Goal: Information Seeking & Learning: Learn about a topic

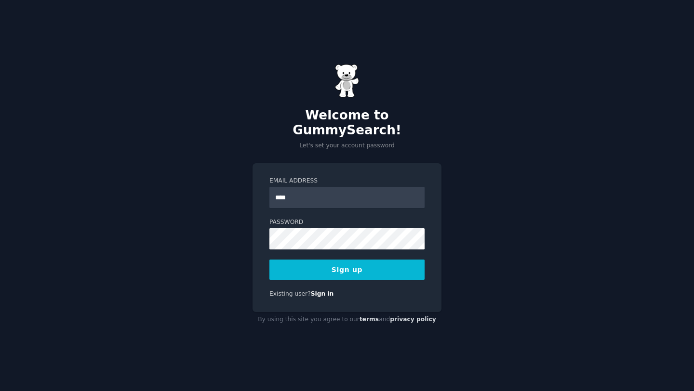
type input "**********"
click at [333, 260] on button "Sign up" at bounding box center [346, 270] width 155 height 20
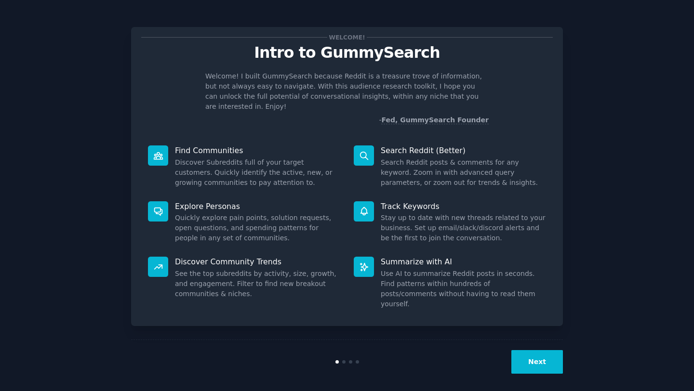
click at [539, 354] on button "Next" at bounding box center [537, 362] width 52 height 24
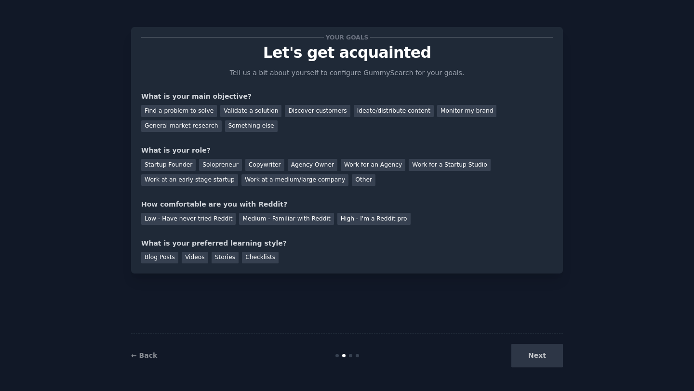
click at [539, 354] on div "Next" at bounding box center [491, 356] width 144 height 24
click at [182, 112] on div "Find a problem to solve" at bounding box center [179, 111] width 76 height 12
click at [200, 124] on div "General market research" at bounding box center [181, 126] width 80 height 12
click at [189, 113] on div "Find a problem to solve" at bounding box center [179, 111] width 76 height 12
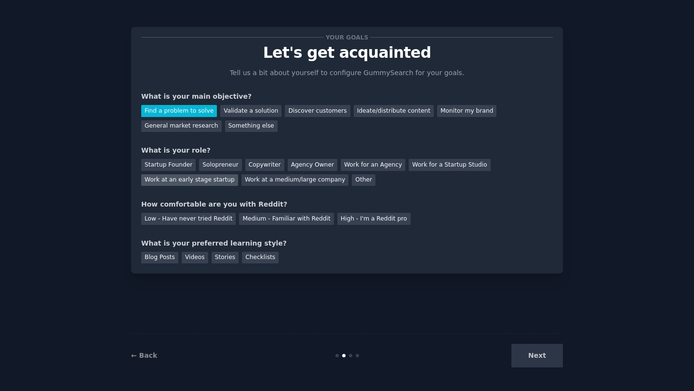
click at [176, 180] on div "Work at an early stage startup" at bounding box center [189, 180] width 97 height 12
click at [249, 223] on div "Medium - Familiar with Reddit" at bounding box center [286, 219] width 94 height 12
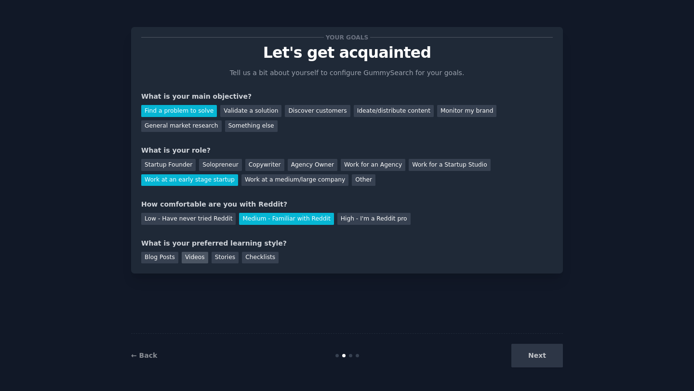
click at [189, 259] on div "Videos" at bounding box center [195, 258] width 27 height 12
click at [551, 356] on button "Next" at bounding box center [537, 356] width 52 height 24
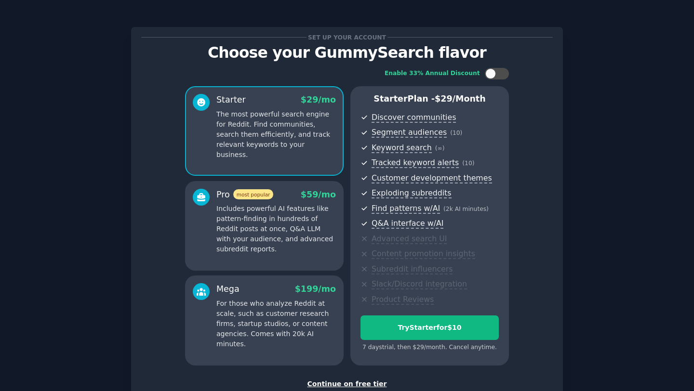
click at [357, 385] on div "Continue on free tier" at bounding box center [347, 384] width 412 height 10
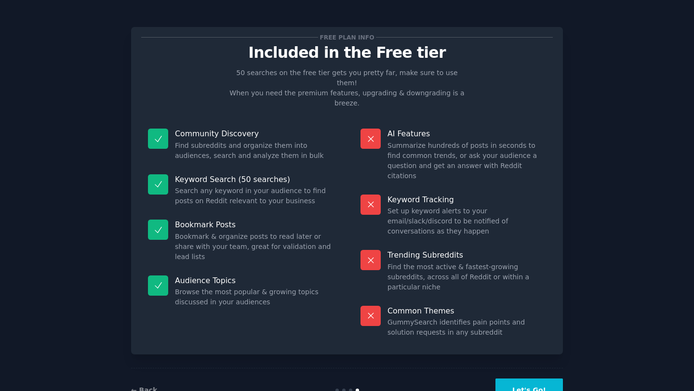
click at [547, 379] on button "Let's Go!" at bounding box center [528, 391] width 67 height 24
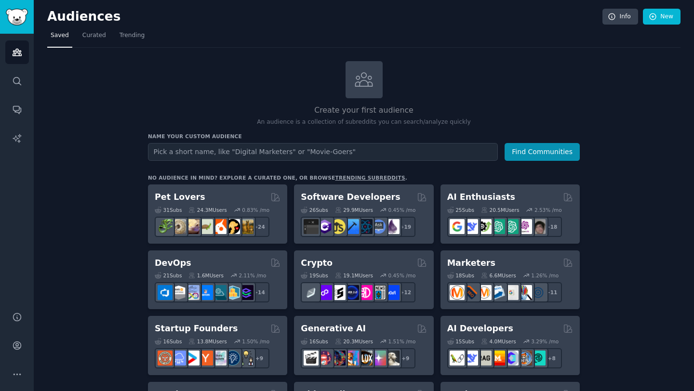
click at [235, 80] on div "Create your first audience An audience is a collection of subreddits you can se…" at bounding box center [364, 94] width 432 height 66
click at [140, 37] on span "Trending" at bounding box center [132, 35] width 25 height 9
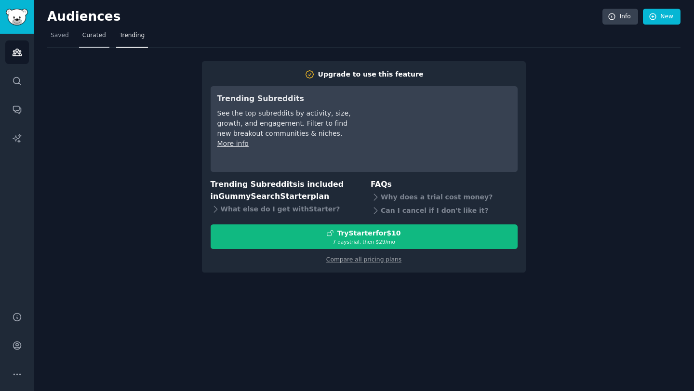
click at [84, 37] on span "Curated" at bounding box center [94, 35] width 24 height 9
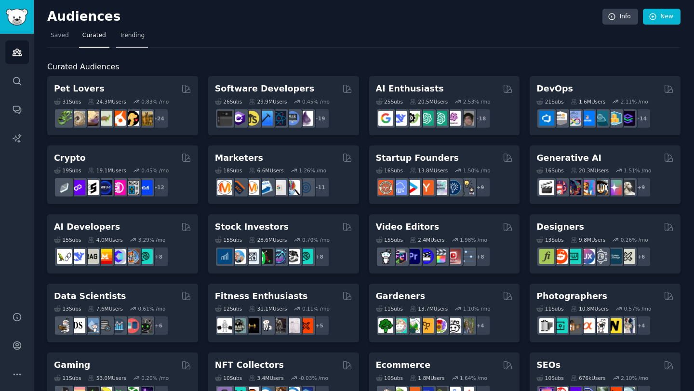
click at [134, 38] on span "Trending" at bounding box center [132, 35] width 25 height 9
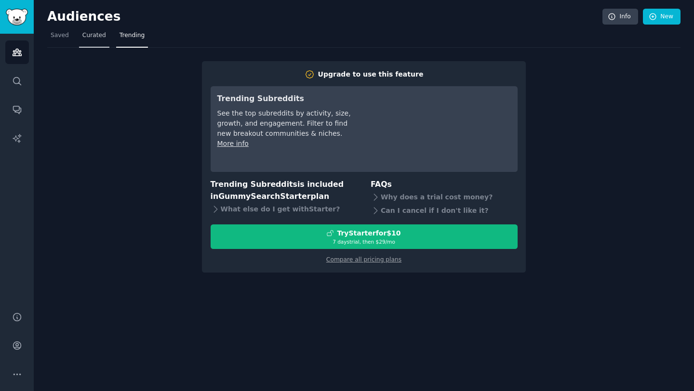
click at [97, 36] on span "Curated" at bounding box center [94, 35] width 24 height 9
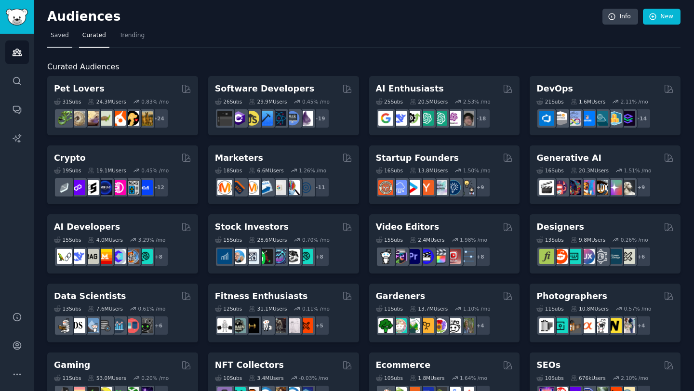
click at [58, 39] on span "Saved" at bounding box center [60, 35] width 18 height 9
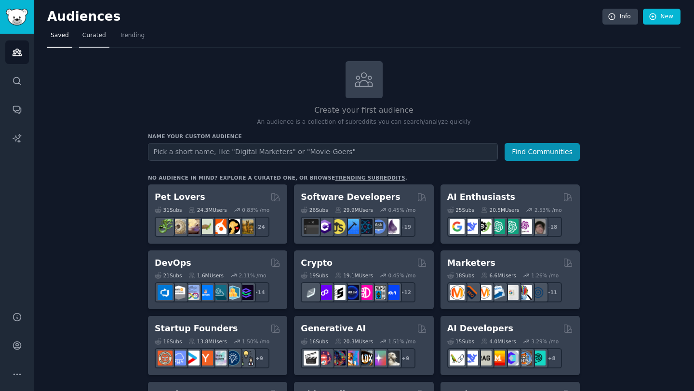
click at [97, 40] on span "Curated" at bounding box center [94, 35] width 24 height 9
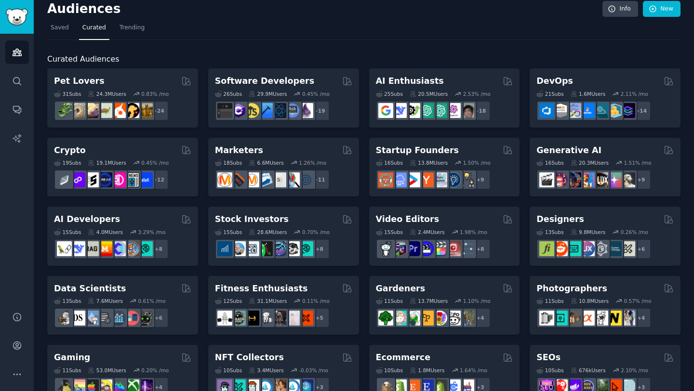
scroll to position [9, 0]
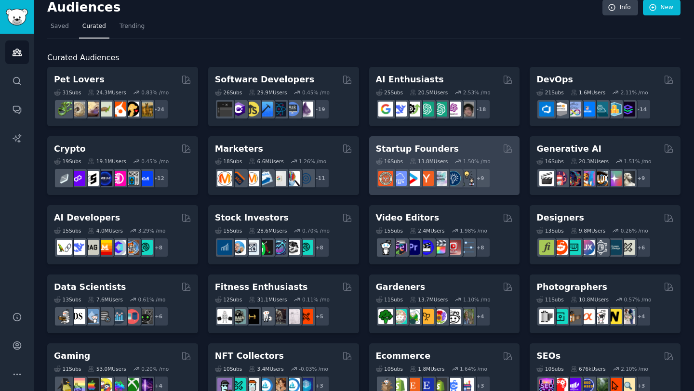
click at [406, 156] on div "16 Sub s 13.8M Users 1.50 % /mo + 9" at bounding box center [444, 172] width 137 height 34
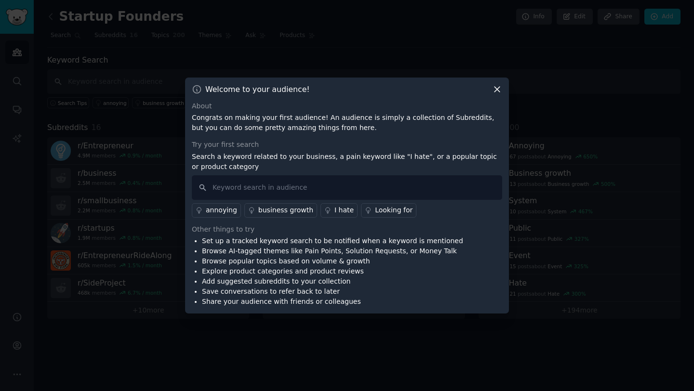
click at [497, 91] on icon at bounding box center [497, 89] width 10 height 10
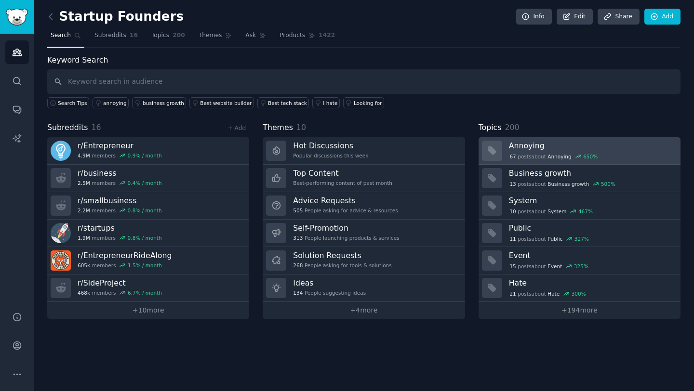
click at [546, 157] on div "67 post s about Annoying 650 %" at bounding box center [554, 156] width 90 height 9
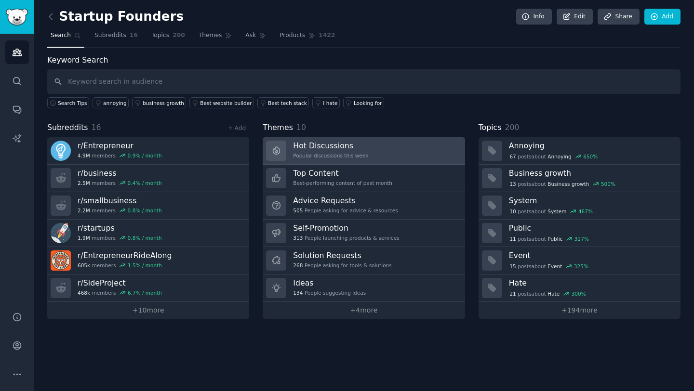
click at [361, 150] on h3 "Hot Discussions" at bounding box center [330, 146] width 75 height 10
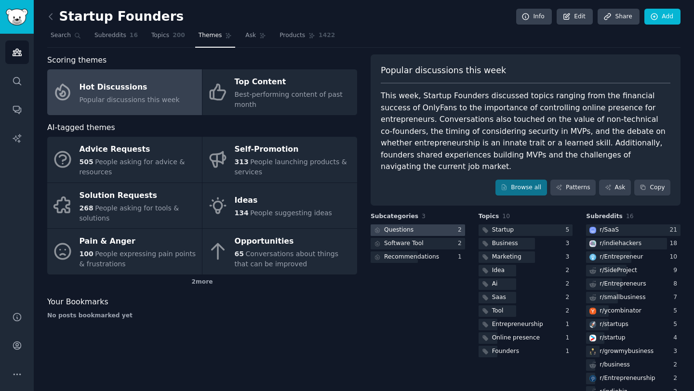
click at [399, 226] on div "Questions" at bounding box center [398, 230] width 29 height 9
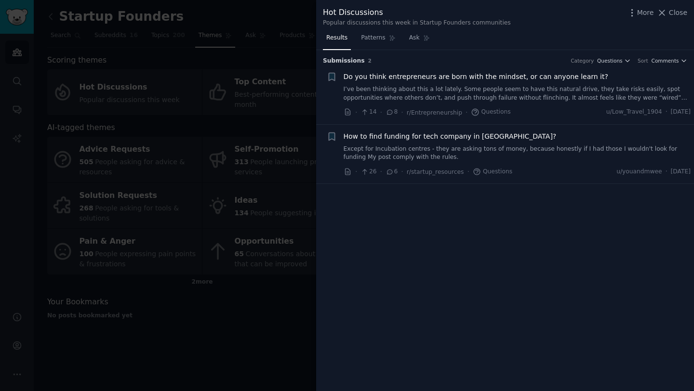
click at [242, 232] on div at bounding box center [347, 195] width 694 height 391
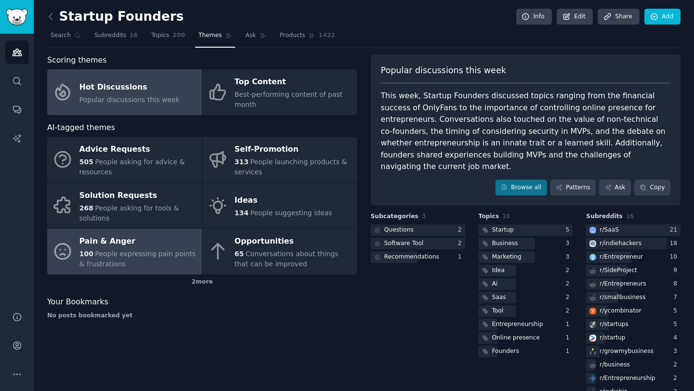
click at [154, 262] on div "100 People expressing pain points & frustrations" at bounding box center [139, 259] width 118 height 20
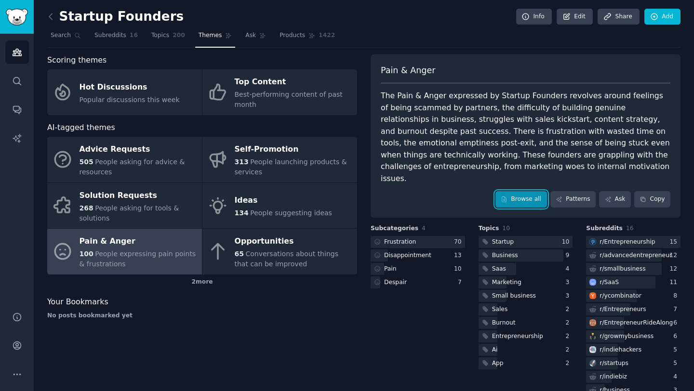
click at [516, 192] on link "Browse all" at bounding box center [521, 199] width 52 height 16
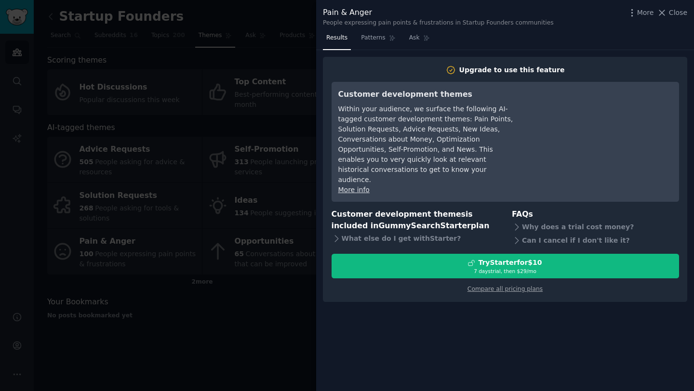
click at [223, 188] on div at bounding box center [347, 195] width 694 height 391
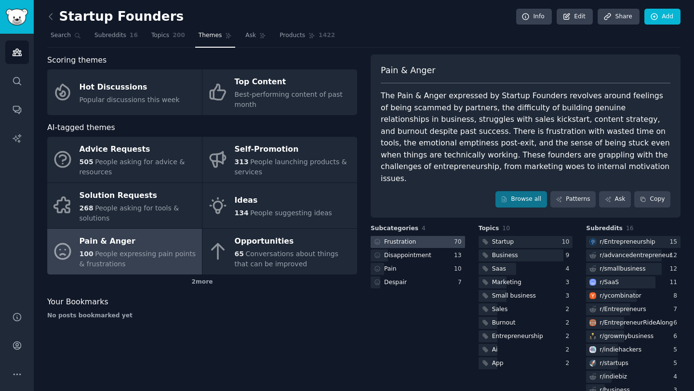
click at [416, 236] on div at bounding box center [418, 242] width 94 height 12
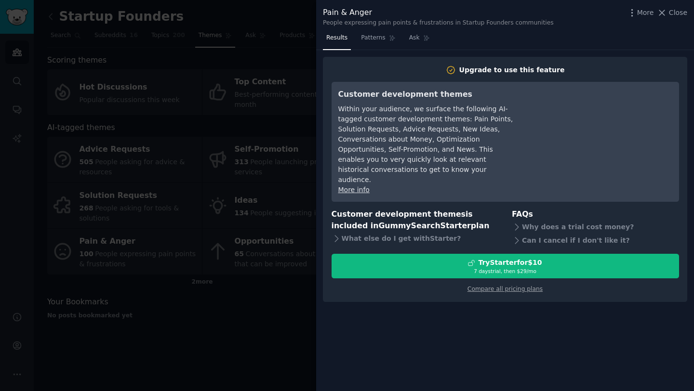
click at [229, 173] on div at bounding box center [347, 195] width 694 height 391
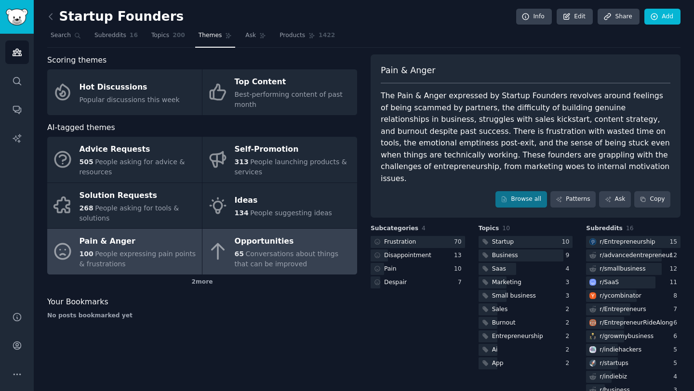
click at [266, 246] on div "Opportunities" at bounding box center [294, 241] width 118 height 15
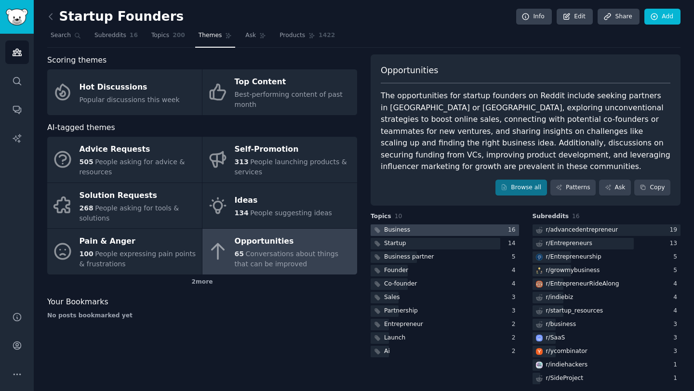
click at [413, 231] on div at bounding box center [445, 231] width 148 height 12
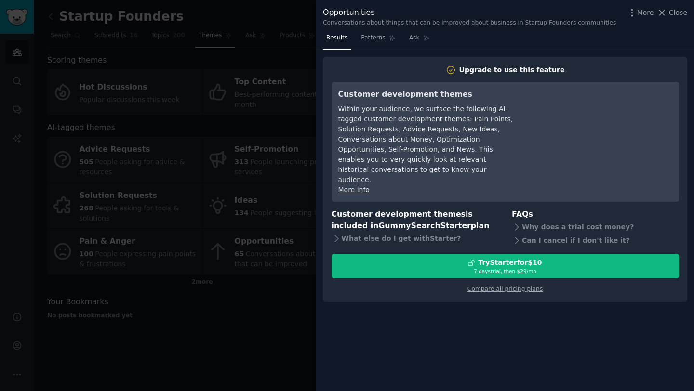
click at [250, 212] on div at bounding box center [347, 195] width 694 height 391
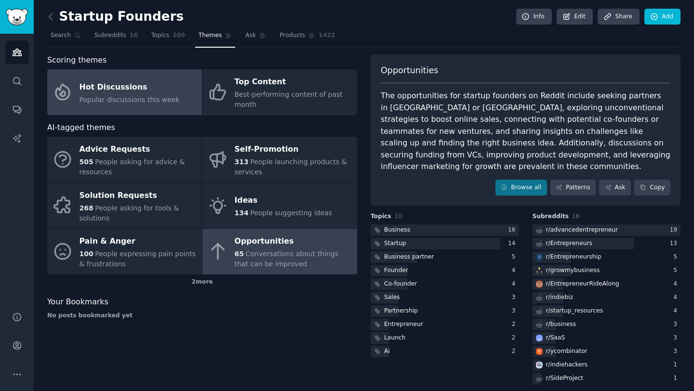
click at [90, 94] on div "Hot Discussions" at bounding box center [130, 87] width 100 height 15
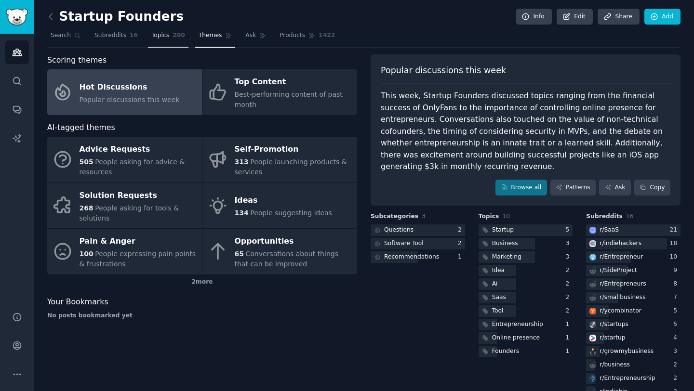
click at [168, 44] on link "Topics 200" at bounding box center [168, 38] width 40 height 20
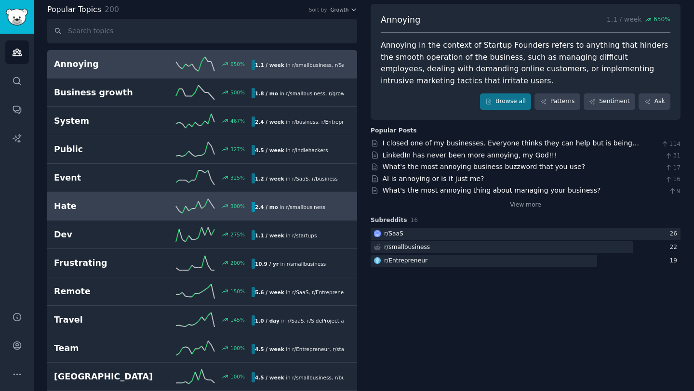
scroll to position [74, 0]
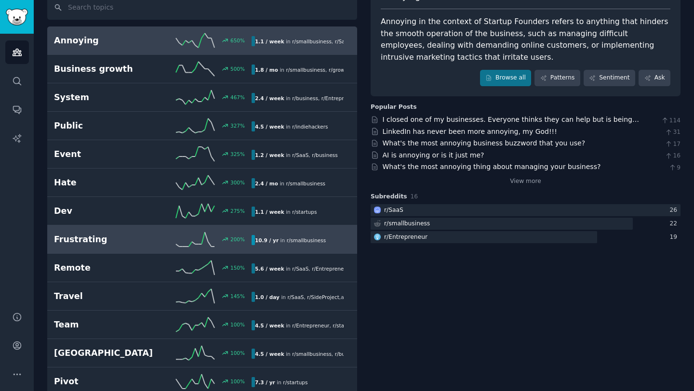
click at [130, 249] on link "Frustrating 200 % 10.9 / yr in r/ smallbusiness" at bounding box center [202, 240] width 310 height 28
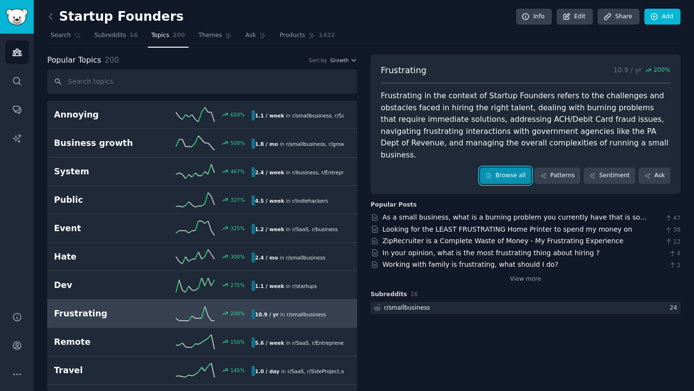
click at [508, 168] on link "Browse all" at bounding box center [506, 176] width 52 height 16
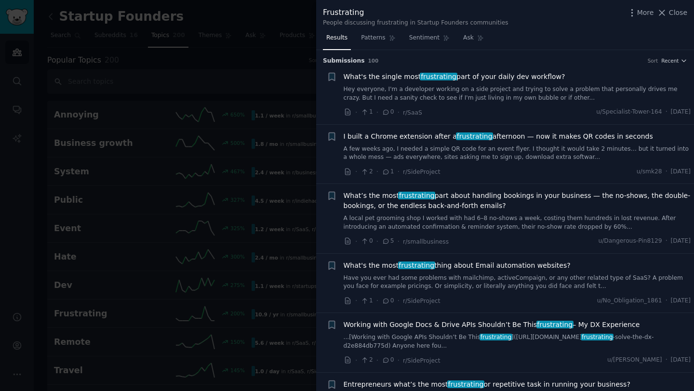
click at [444, 93] on link "Hey everyone, I'm a developer working on a side project and trying to solve a p…" at bounding box center [517, 93] width 347 height 17
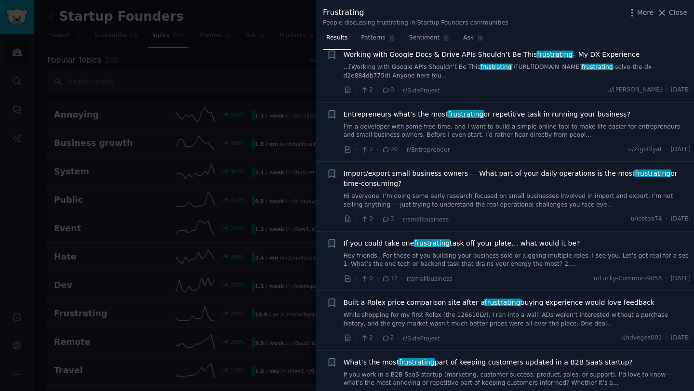
scroll to position [271, 0]
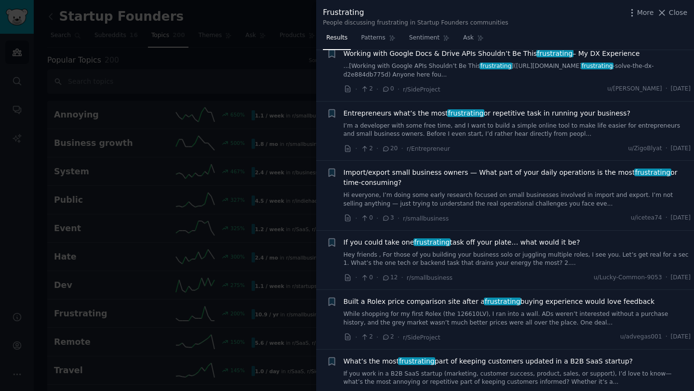
click at [474, 131] on link "I’m a developer with some free time, and I want to build a simple online tool t…" at bounding box center [517, 130] width 347 height 17
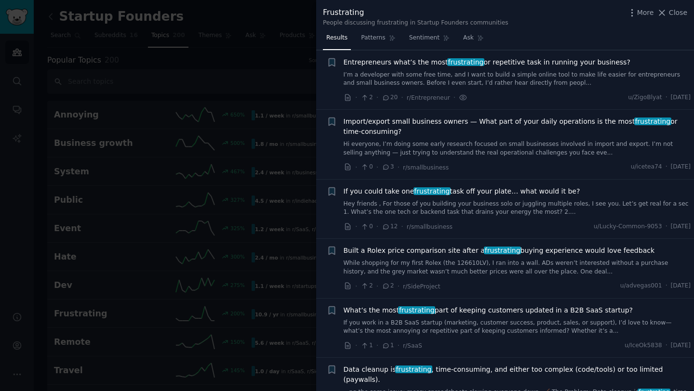
scroll to position [323, 0]
click at [550, 62] on span "Entrepreneurs what’s the most frustrating or repetitive task in running your bu…" at bounding box center [487, 62] width 287 height 10
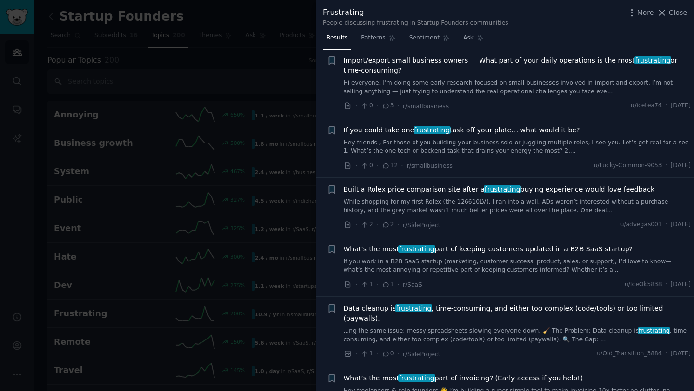
scroll to position [394, 0]
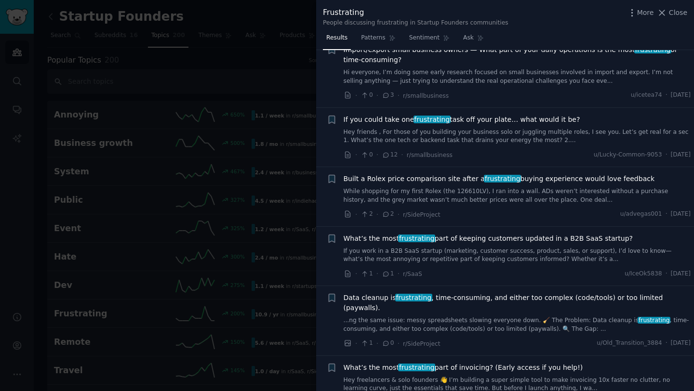
click at [490, 128] on link "Hey friends , For those of you building your business solo or juggling multiple…" at bounding box center [517, 136] width 347 height 17
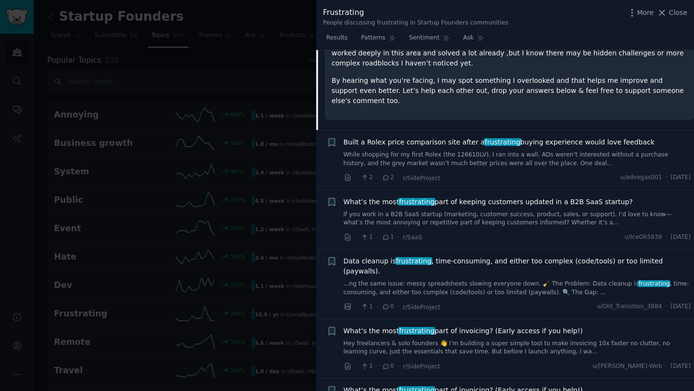
scroll to position [626, 0]
click at [474, 154] on link "While shopping for my first Rolex (the 126610LV), I ran into a wall. ADs weren’…" at bounding box center [517, 158] width 347 height 17
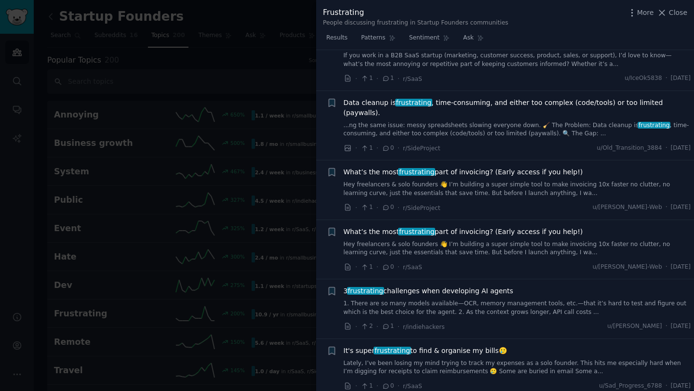
scroll to position [885, 0]
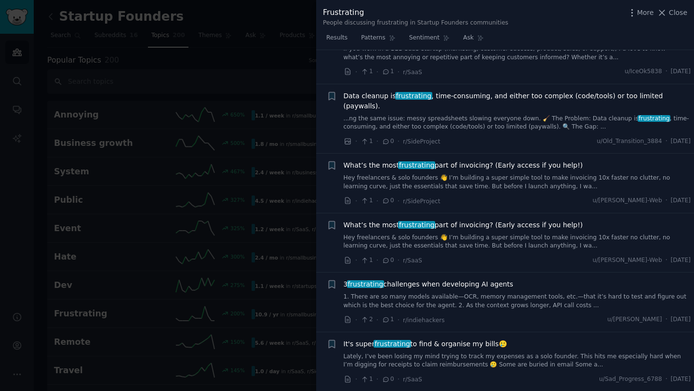
click at [461, 220] on span "What’s the most frustrating part of invoicing? (Early access if you help!)" at bounding box center [464, 225] width 240 height 10
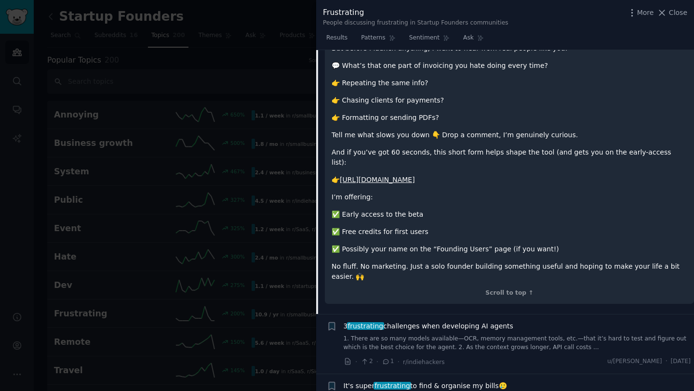
scroll to position [938, 0]
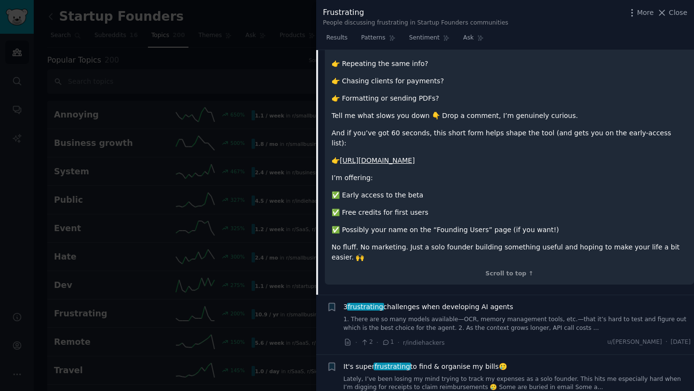
click at [231, 190] on div at bounding box center [347, 195] width 694 height 391
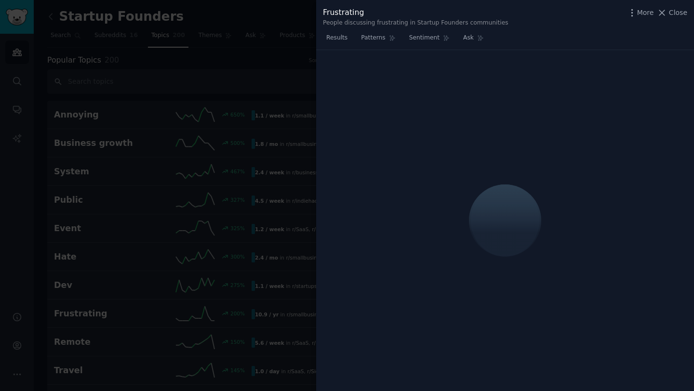
click at [178, 82] on div at bounding box center [347, 195] width 694 height 391
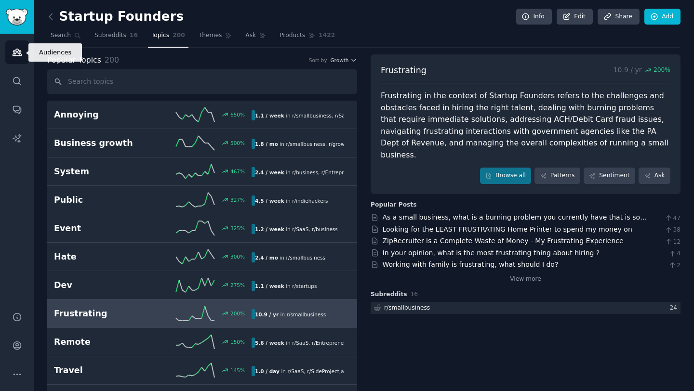
click at [14, 52] on icon "Sidebar" at bounding box center [17, 52] width 9 height 7
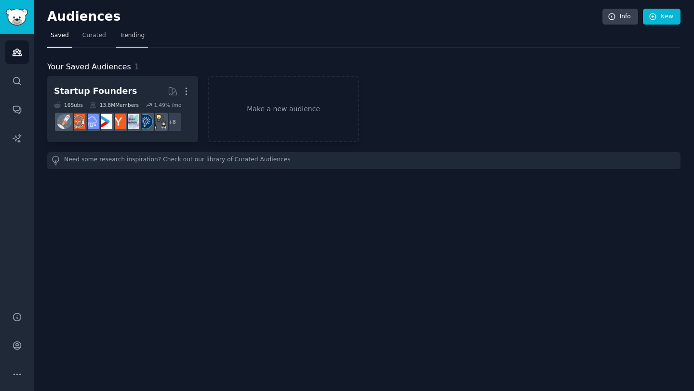
click at [136, 34] on span "Trending" at bounding box center [132, 35] width 25 height 9
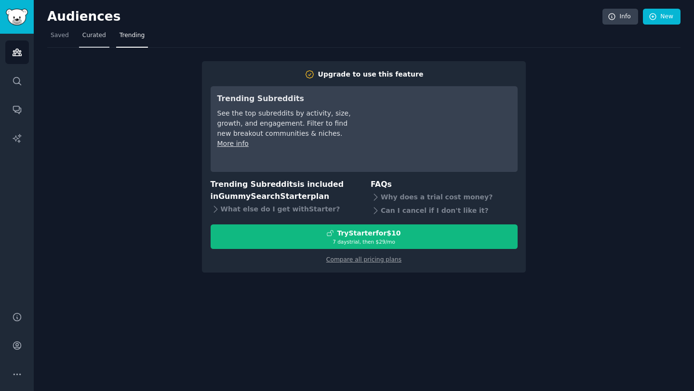
click at [91, 32] on span "Curated" at bounding box center [94, 35] width 24 height 9
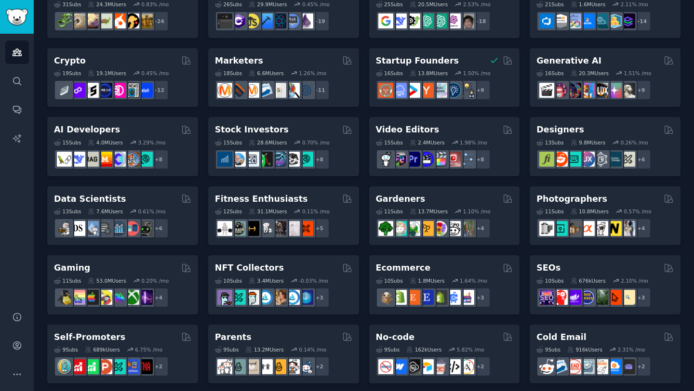
scroll to position [93, 0]
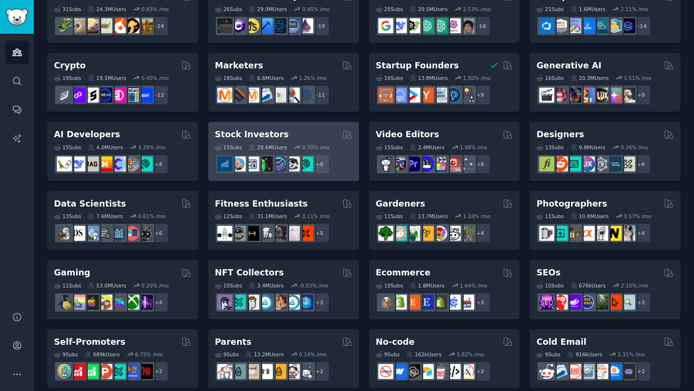
click at [297, 131] on div "Stock Investors Curated by GummySearch" at bounding box center [283, 135] width 137 height 12
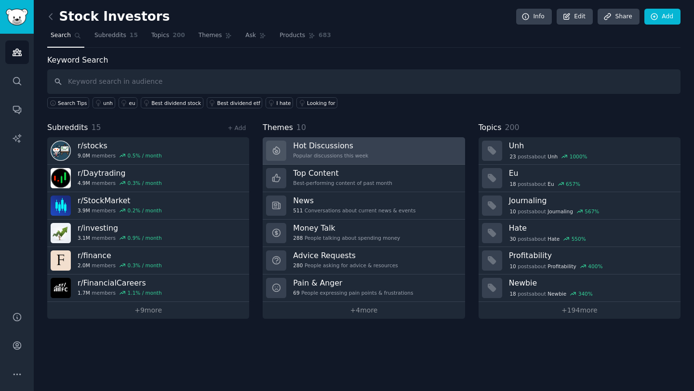
click at [325, 156] on div "Popular discussions this week" at bounding box center [330, 155] width 75 height 7
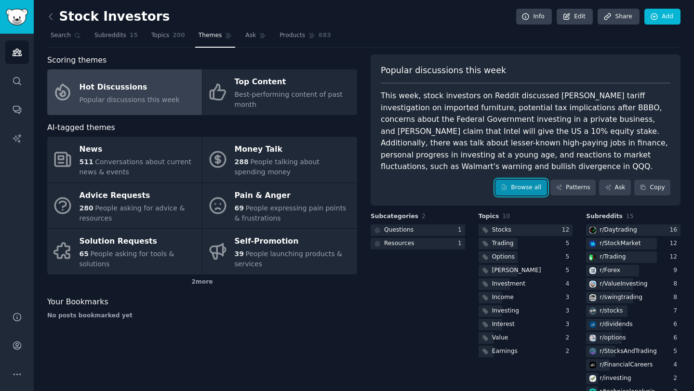
click at [512, 188] on link "Browse all" at bounding box center [521, 188] width 52 height 16
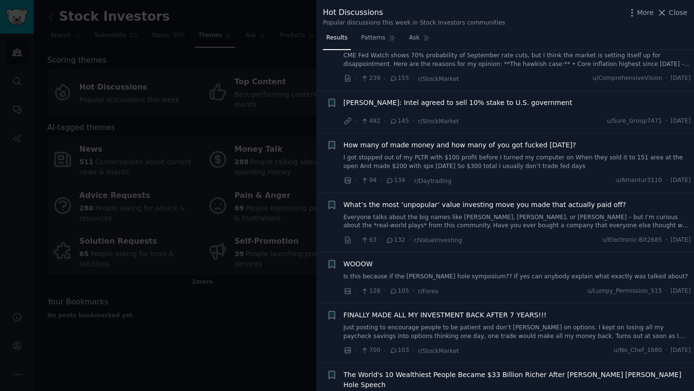
scroll to position [465, 0]
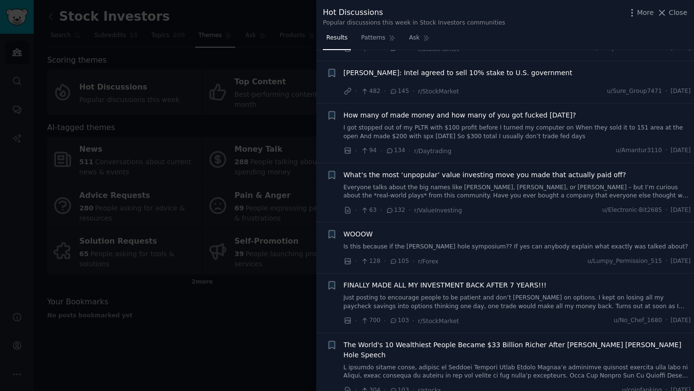
click at [410, 189] on link "Everyone talks about the big names like Buffett, Graham, or Munger – but I’m cu…" at bounding box center [517, 192] width 347 height 17
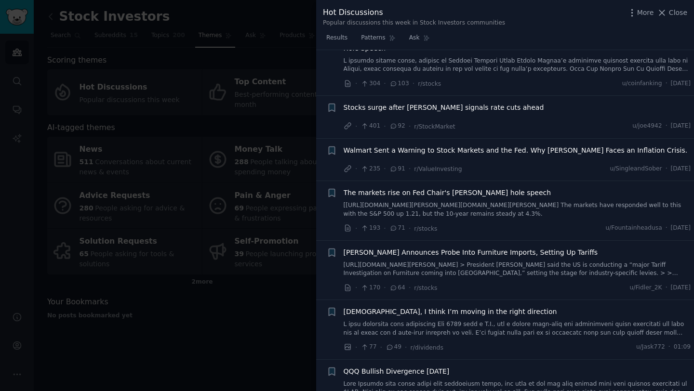
scroll to position [945, 0]
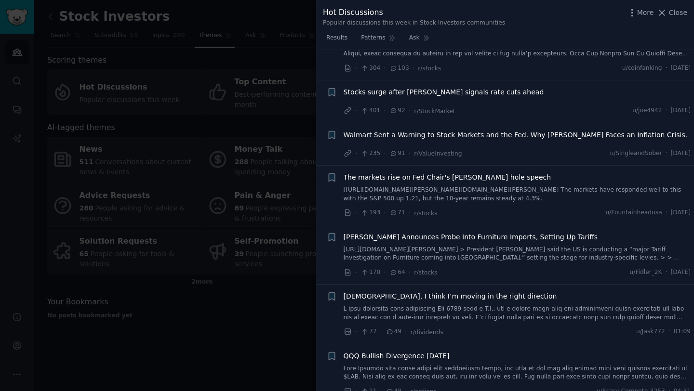
click at [168, 233] on div at bounding box center [347, 195] width 694 height 391
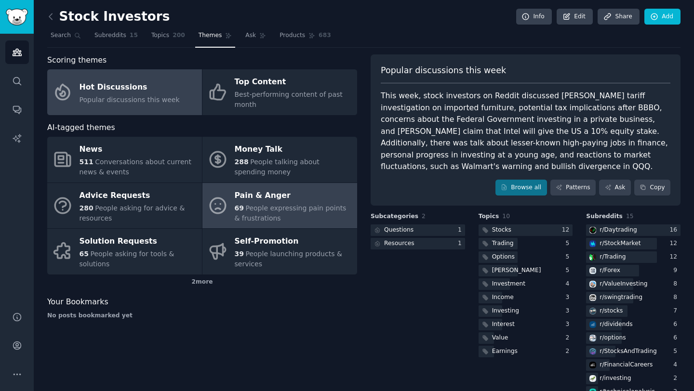
click at [275, 203] on div "69 People expressing pain points & frustrations" at bounding box center [294, 213] width 118 height 20
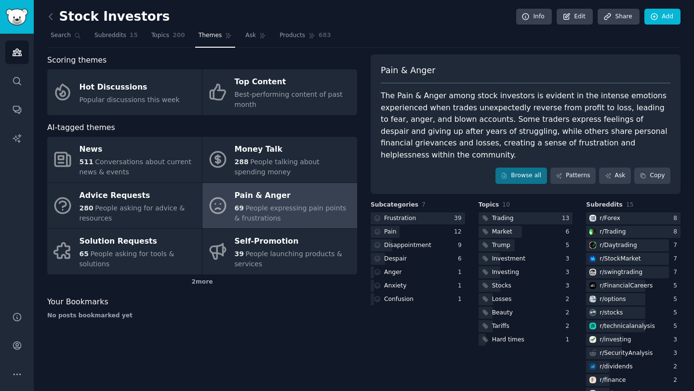
click at [538, 155] on div "Pain & Anger The Pain & Anger among stock investors is evident in the intense e…" at bounding box center [526, 124] width 310 height 140
click at [534, 168] on link "Browse all" at bounding box center [521, 176] width 52 height 16
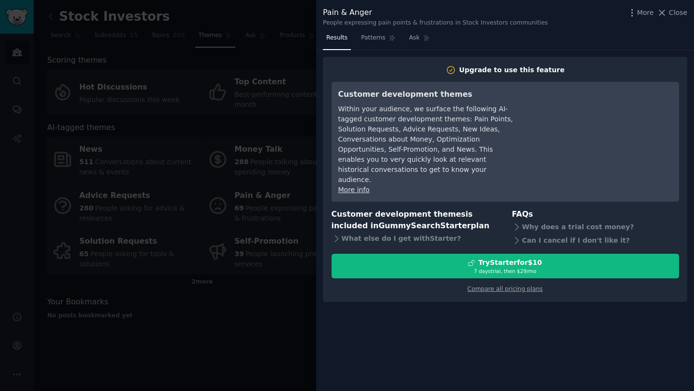
click at [261, 138] on div at bounding box center [347, 195] width 694 height 391
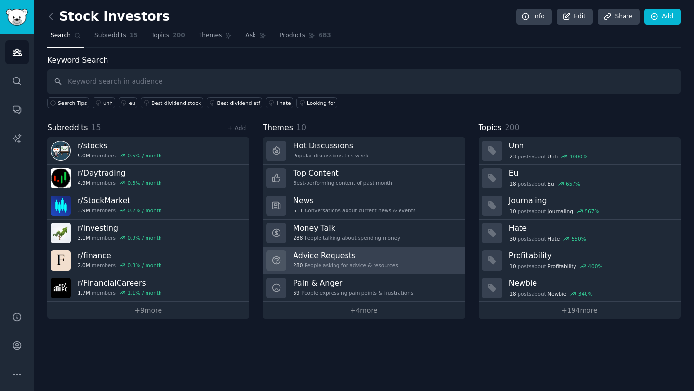
click at [352, 261] on div "Advice Requests 280 People asking for advice & resources" at bounding box center [345, 261] width 105 height 20
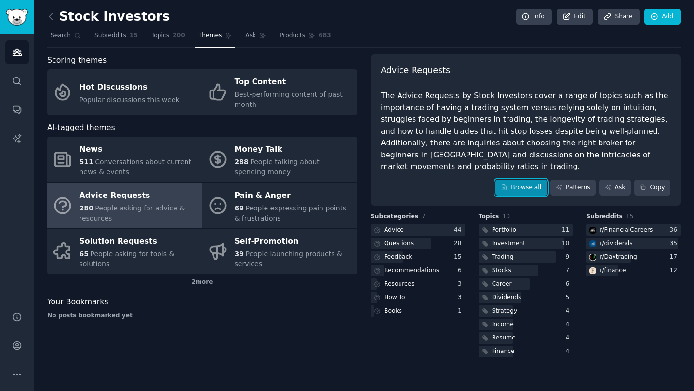
click at [506, 184] on icon at bounding box center [504, 187] width 7 height 7
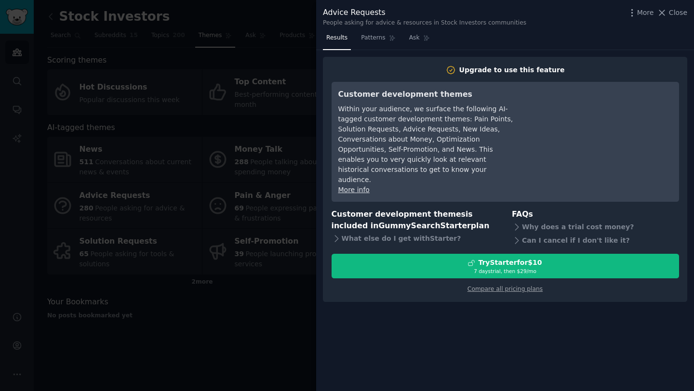
click at [295, 127] on div at bounding box center [347, 195] width 694 height 391
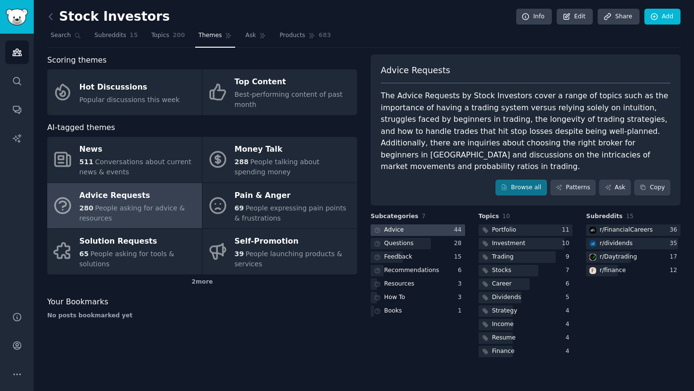
click at [403, 225] on div "Advice" at bounding box center [388, 231] width 35 height 12
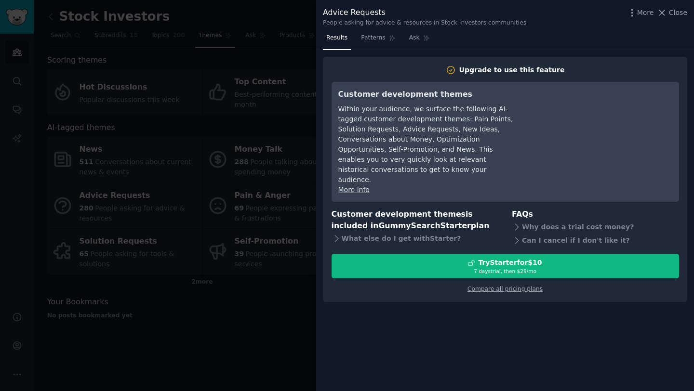
click at [274, 175] on div at bounding box center [347, 195] width 694 height 391
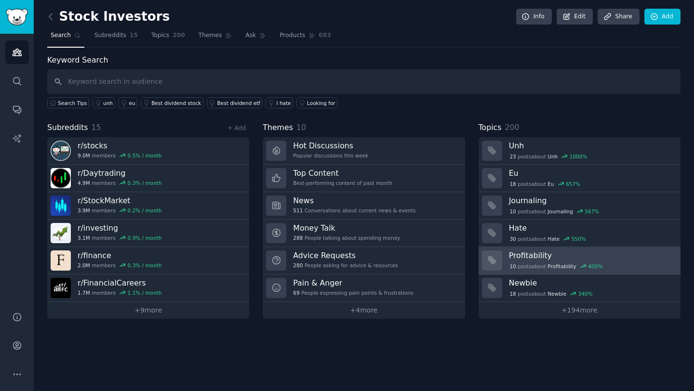
click at [575, 259] on h3 "Profitability" at bounding box center [591, 256] width 165 height 10
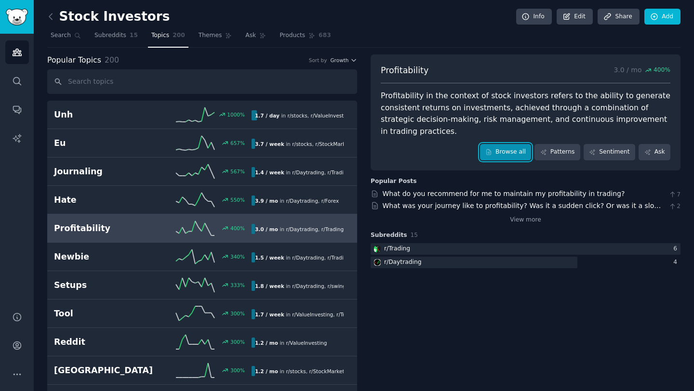
click at [512, 156] on link "Browse all" at bounding box center [506, 152] width 52 height 16
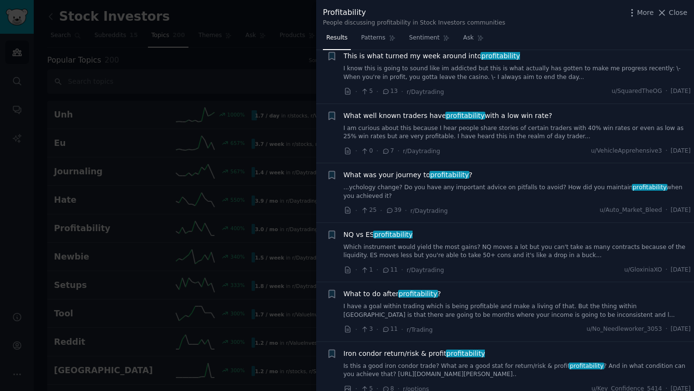
scroll to position [1308, 0]
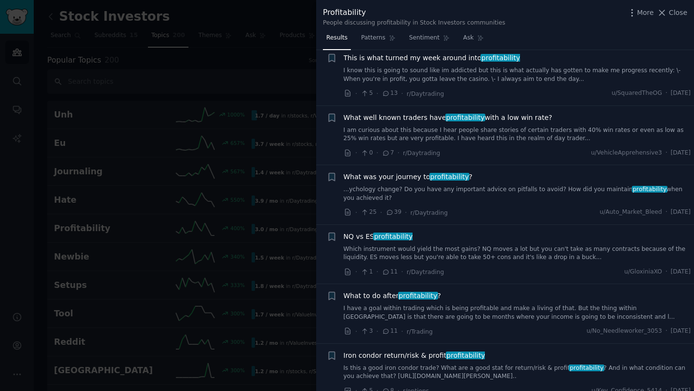
click at [213, 189] on div at bounding box center [347, 195] width 694 height 391
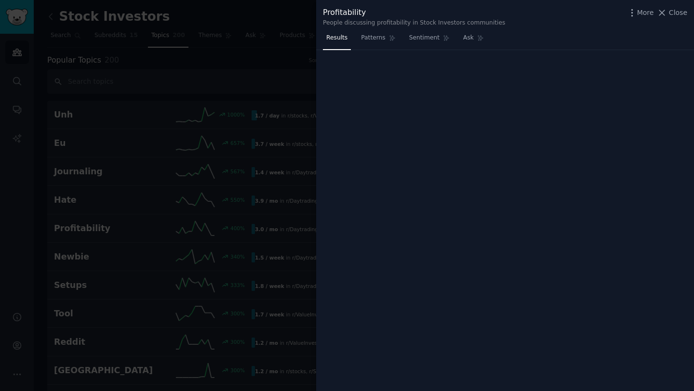
click at [109, 91] on div at bounding box center [347, 195] width 694 height 391
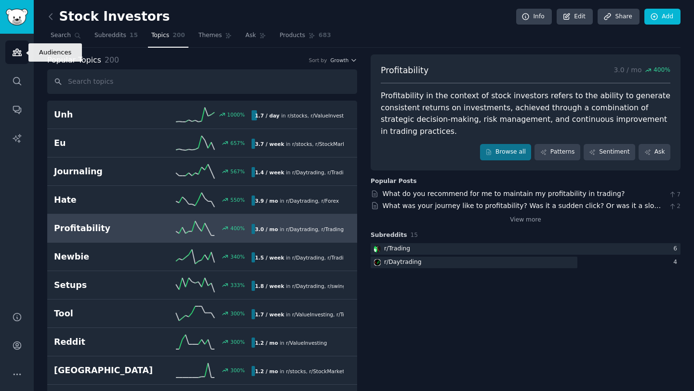
click at [8, 57] on link "Audiences" at bounding box center [17, 52] width 24 height 24
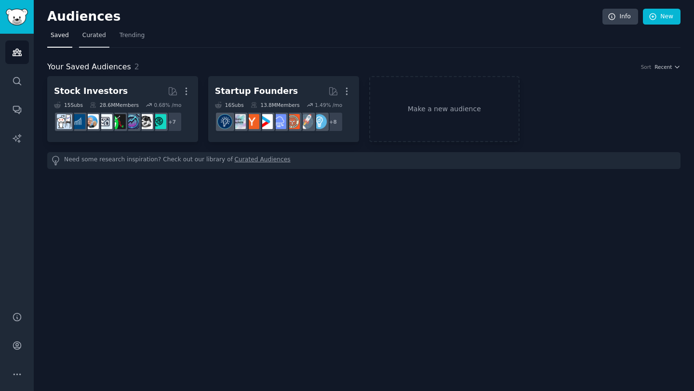
click at [100, 40] on span "Curated" at bounding box center [94, 35] width 24 height 9
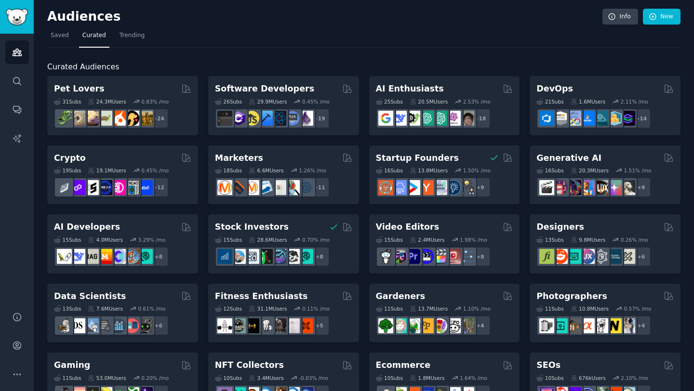
click at [242, 65] on h2 "Curated Audiences" at bounding box center [363, 67] width 633 height 12
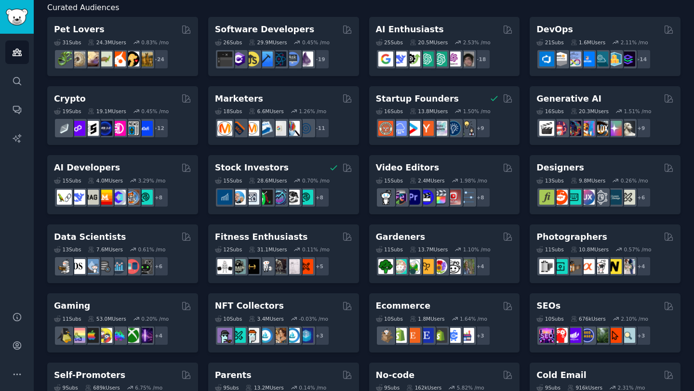
scroll to position [79, 0]
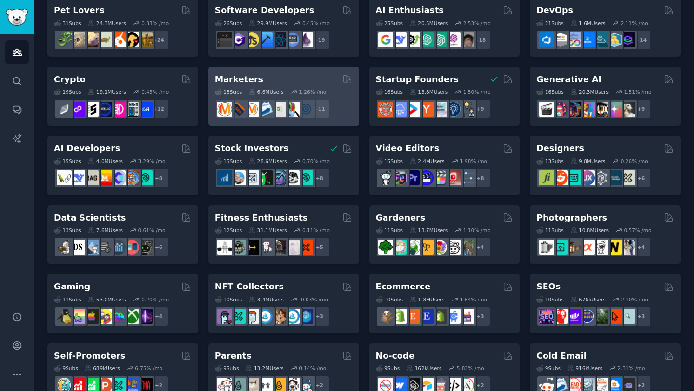
click at [343, 112] on div "+ 11" at bounding box center [283, 109] width 137 height 20
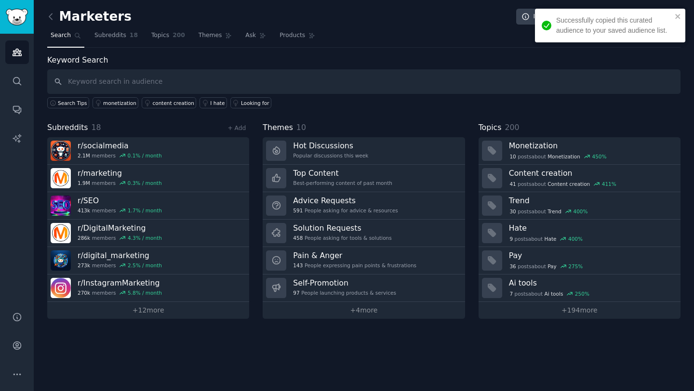
click at [492, 129] on span "Topics" at bounding box center [490, 128] width 23 height 12
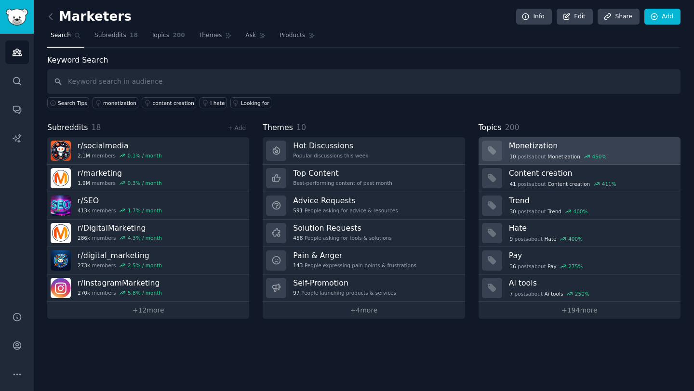
click at [527, 150] on h3 "Monetization" at bounding box center [591, 146] width 165 height 10
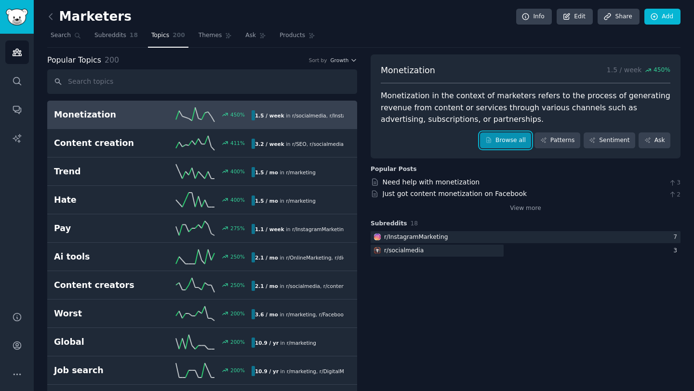
click at [503, 137] on link "Browse all" at bounding box center [506, 141] width 52 height 16
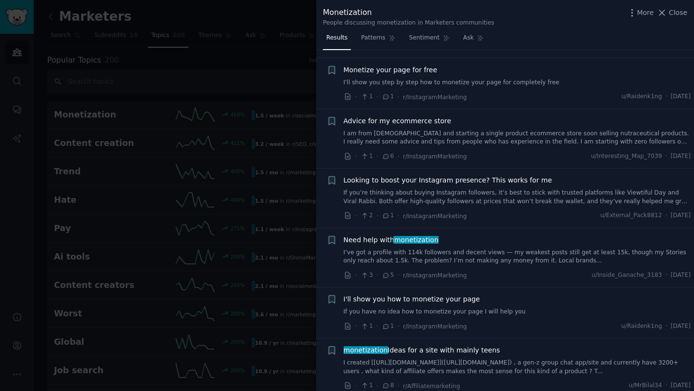
scroll to position [367, 0]
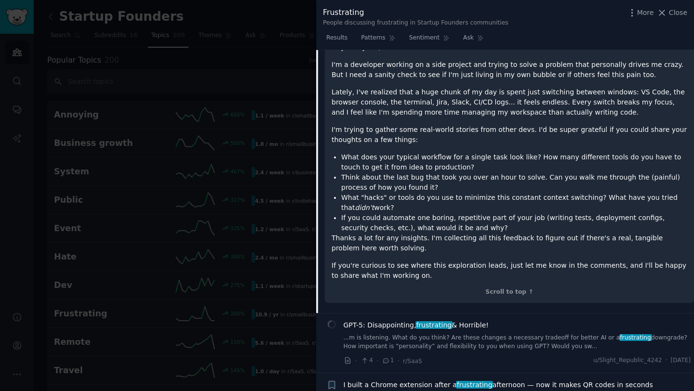
scroll to position [129, 0]
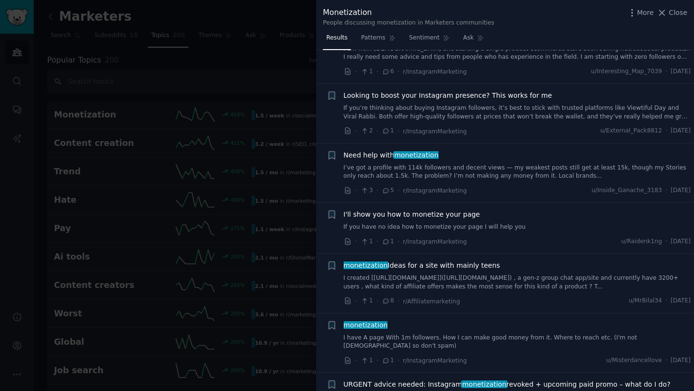
scroll to position [452, 0]
click at [490, 163] on link "I’ve got a profile with 114k followers and decent views — my weakest posts stil…" at bounding box center [517, 171] width 347 height 17
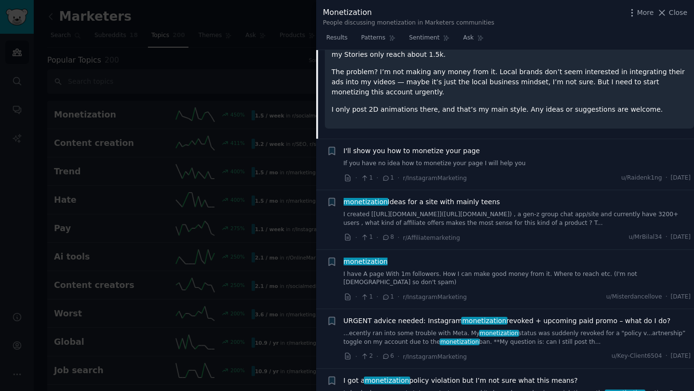
scroll to position [667, 0]
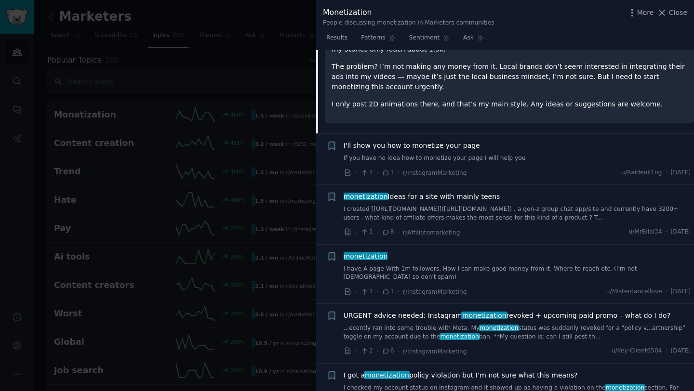
click at [440, 141] on span "I'll show you how to monetize your page" at bounding box center [412, 146] width 136 height 10
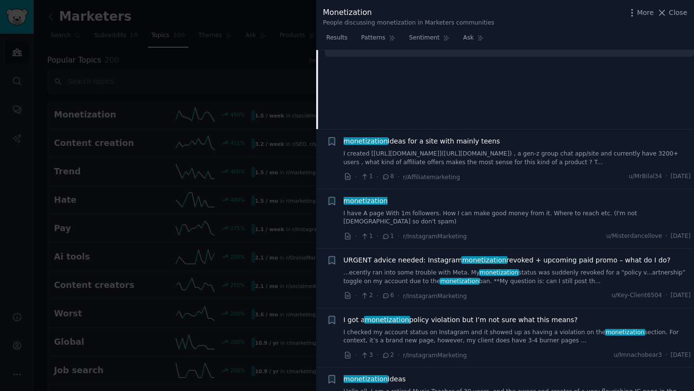
scroll to position [721, 0]
click at [440, 149] on link "I created [[URL][DOMAIN_NAME]]([URL][DOMAIN_NAME]) , a gen-z group chat app/sit…" at bounding box center [517, 157] width 347 height 17
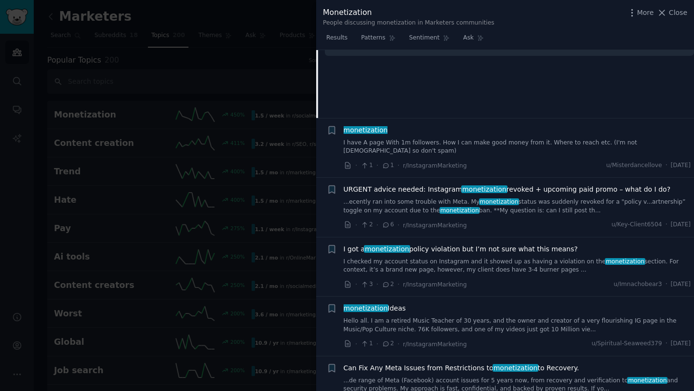
scroll to position [792, 0]
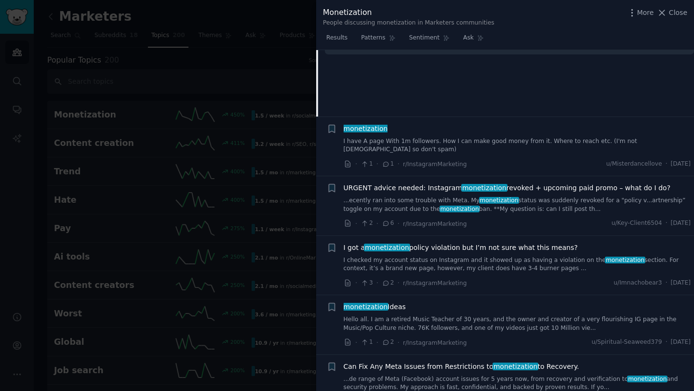
click at [500, 137] on link "I have A page With 1m followers. How I can make good money from it. Where to re…" at bounding box center [517, 145] width 347 height 17
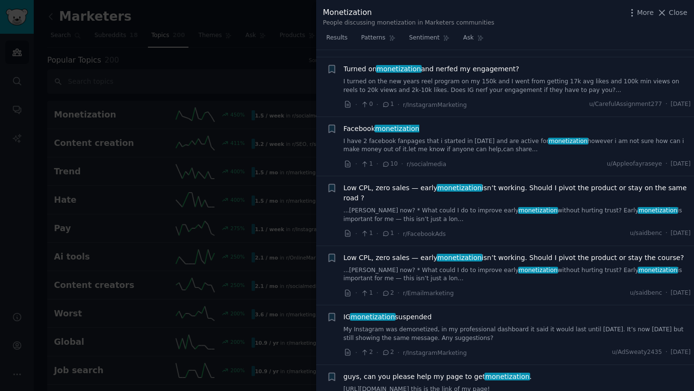
scroll to position [1279, 0]
click at [495, 183] on span "Low CPL, zero sales — early monetization isn’t working. Should I pivot the prod…" at bounding box center [517, 193] width 347 height 20
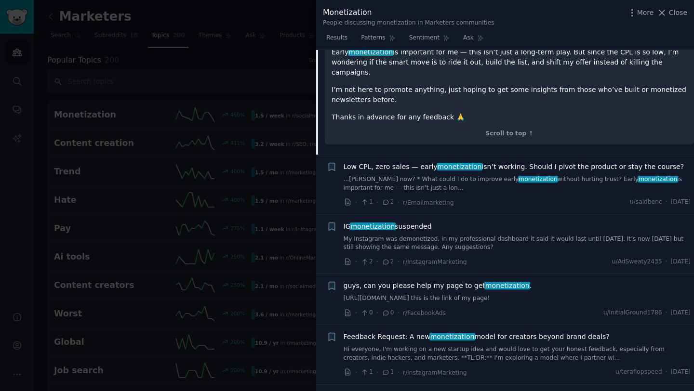
scroll to position [1552, 0]
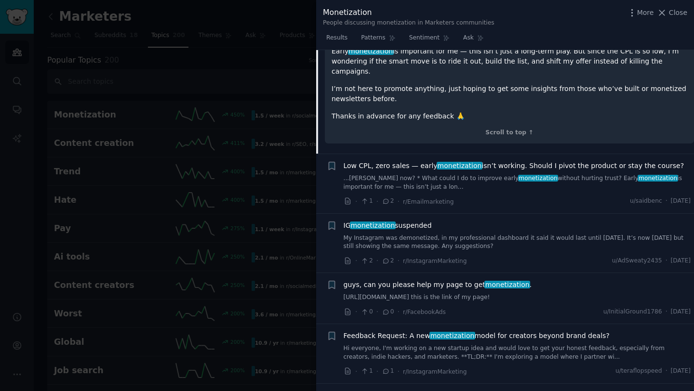
click at [479, 293] on link "[URL][DOMAIN_NAME] this is the link of my page!" at bounding box center [517, 297] width 347 height 9
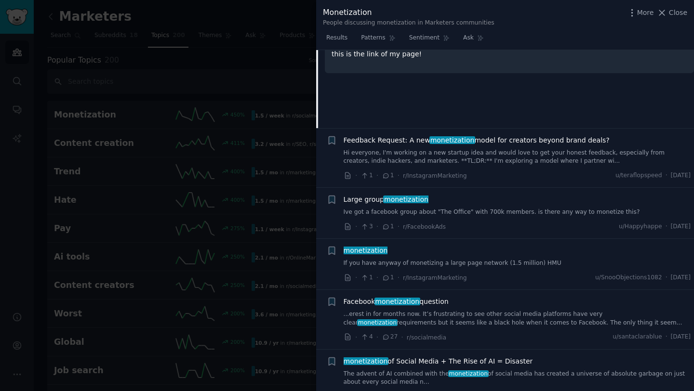
scroll to position [1595, 0]
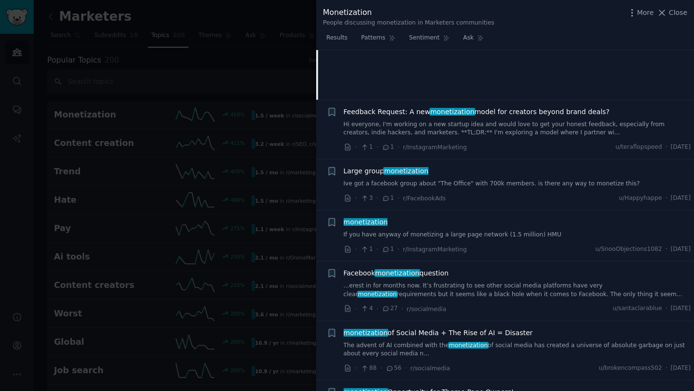
click at [140, 163] on div at bounding box center [347, 195] width 694 height 391
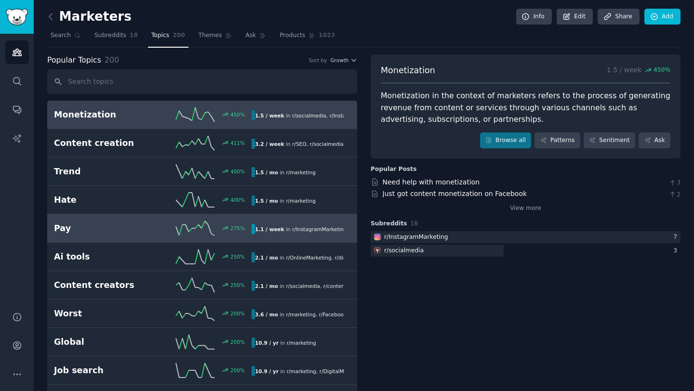
click at [117, 231] on h2 "Pay" at bounding box center [103, 229] width 99 height 12
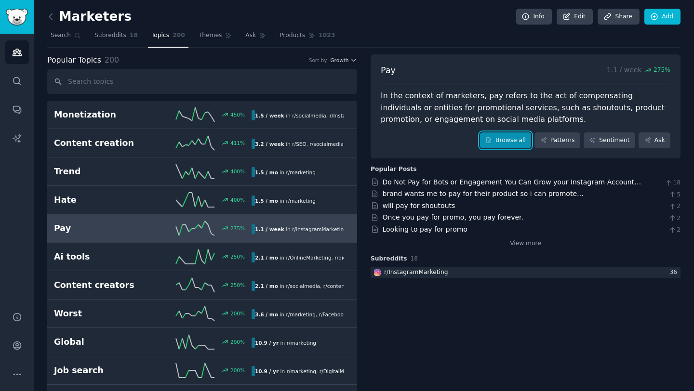
click at [509, 139] on link "Browse all" at bounding box center [506, 141] width 52 height 16
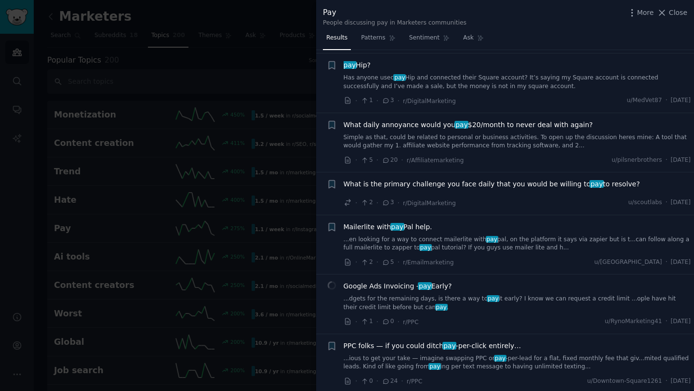
scroll to position [415, 0]
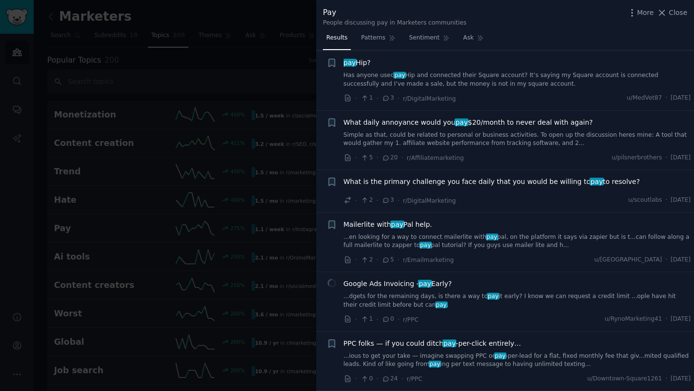
click at [497, 135] on link "Simple as that, could be related to personal or business activities. To open up…" at bounding box center [517, 139] width 347 height 17
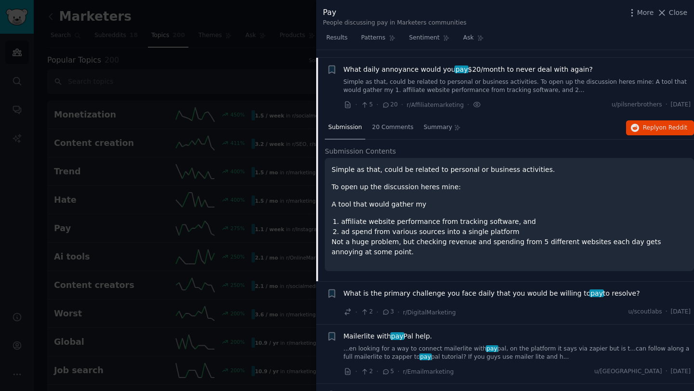
scroll to position [476, 0]
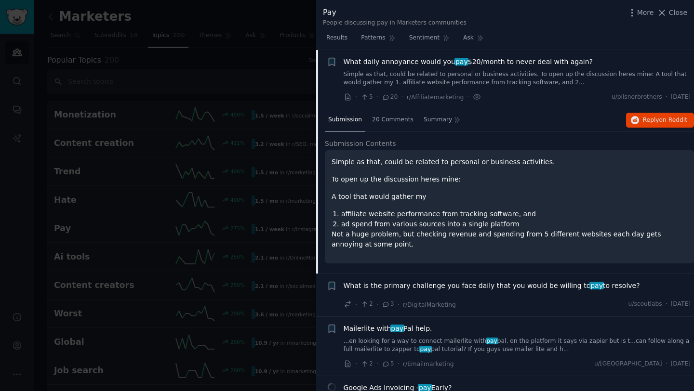
click at [437, 206] on div "Simple as that, could be related to personal or business activities. To open up…" at bounding box center [510, 203] width 356 height 93
click at [459, 160] on p "Simple as that, could be related to personal or business activities." at bounding box center [510, 162] width 356 height 10
click at [384, 119] on span "20 Comments" at bounding box center [392, 120] width 41 height 9
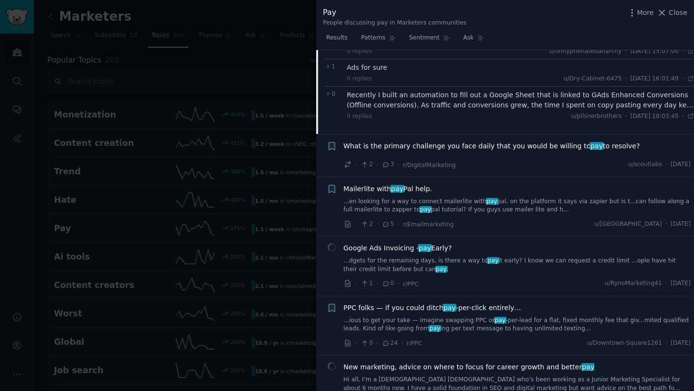
scroll to position [863, 0]
click at [457, 146] on span "What is the primary challenge you face daily that you would be willing to pay t…" at bounding box center [492, 145] width 296 height 10
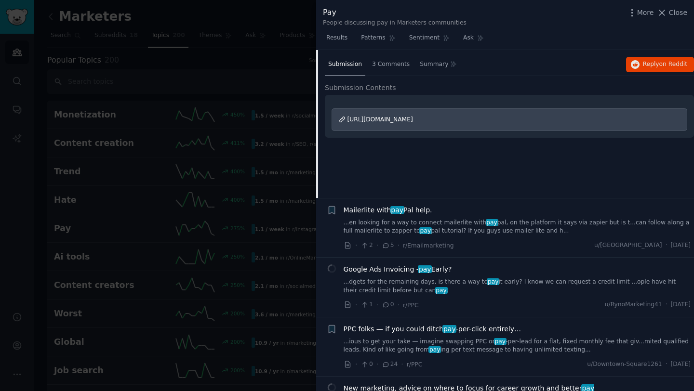
scroll to position [535, 0]
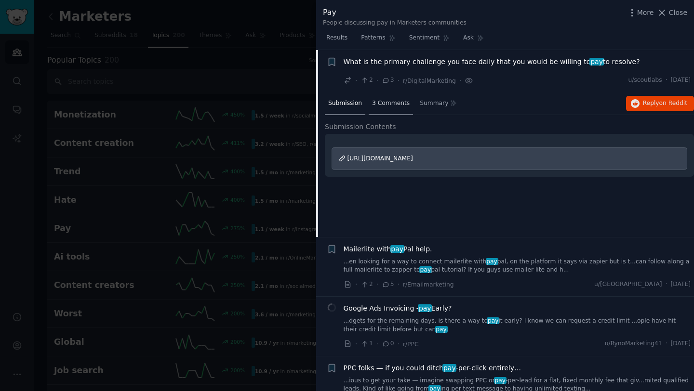
click at [384, 104] on span "3 Comments" at bounding box center [391, 103] width 38 height 9
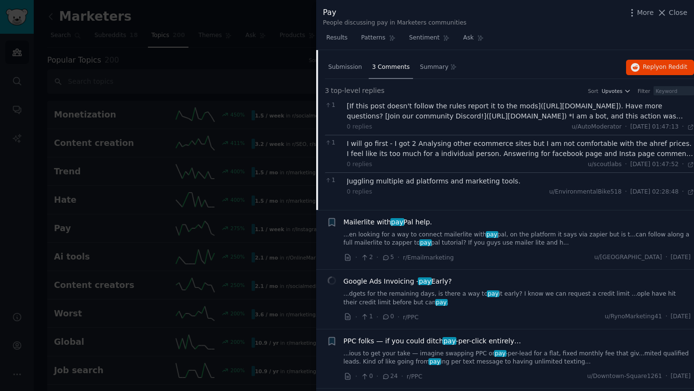
scroll to position [573, 0]
click at [444, 155] on div "I will go first - I got 2 Analysing other ecommerce sites but I am not comforta…" at bounding box center [520, 148] width 347 height 20
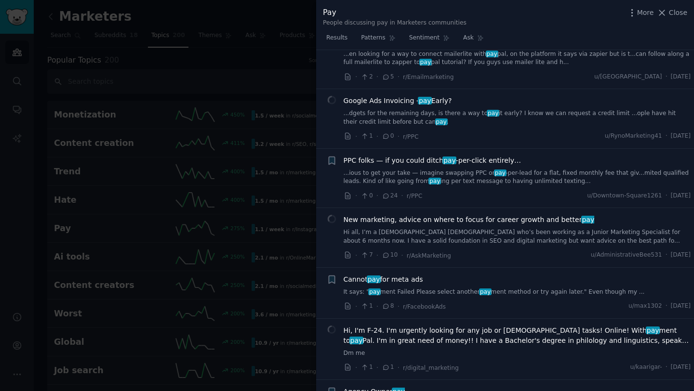
scroll to position [773, 0]
click at [228, 50] on div at bounding box center [347, 195] width 694 height 391
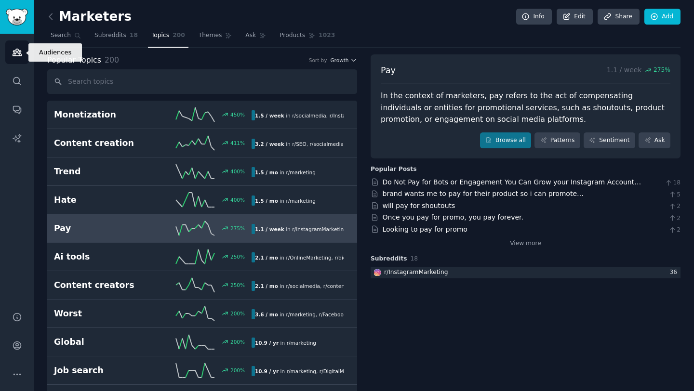
click at [14, 53] on icon "Sidebar" at bounding box center [17, 52] width 10 height 10
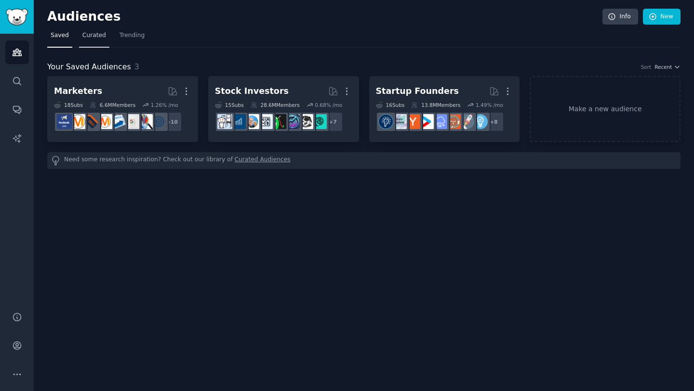
click at [88, 38] on span "Curated" at bounding box center [94, 35] width 24 height 9
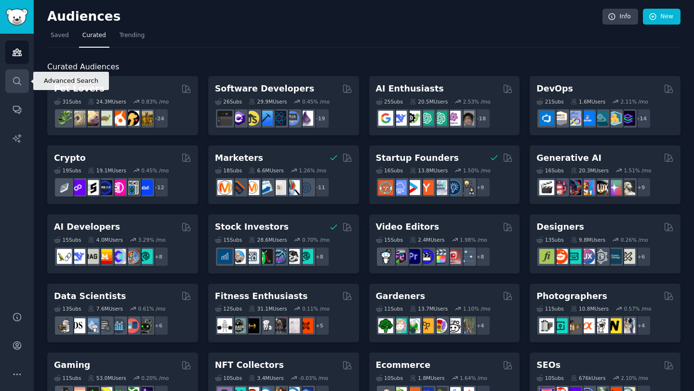
click at [10, 81] on link "Search" at bounding box center [17, 81] width 24 height 24
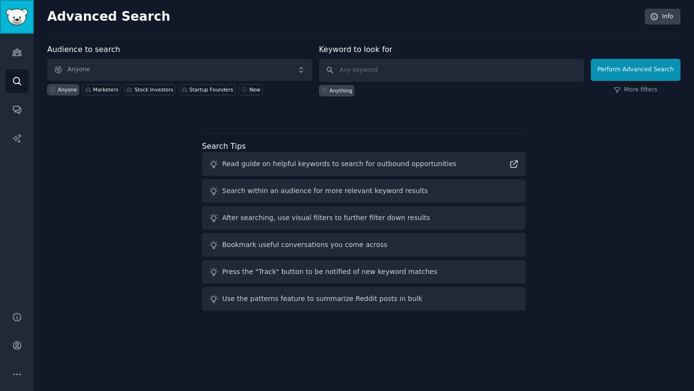
click at [15, 18] on img "Sidebar" at bounding box center [17, 17] width 22 height 17
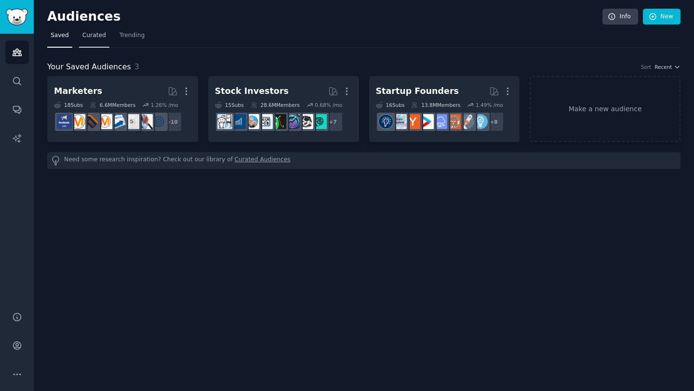
click at [90, 34] on span "Curated" at bounding box center [94, 35] width 24 height 9
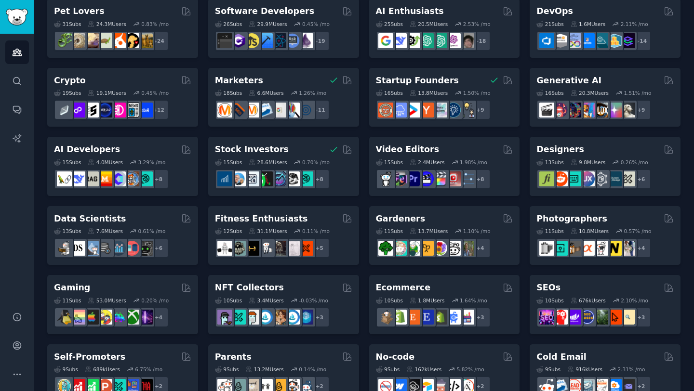
scroll to position [123, 0]
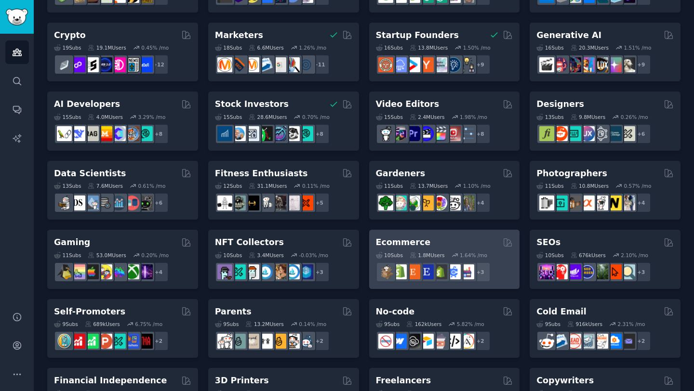
click at [433, 240] on div "Ecommerce" at bounding box center [444, 243] width 137 height 12
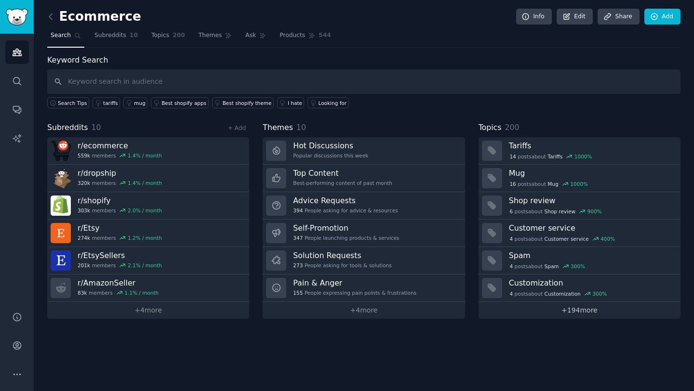
click at [573, 311] on link "+ 194 more" at bounding box center [580, 310] width 202 height 17
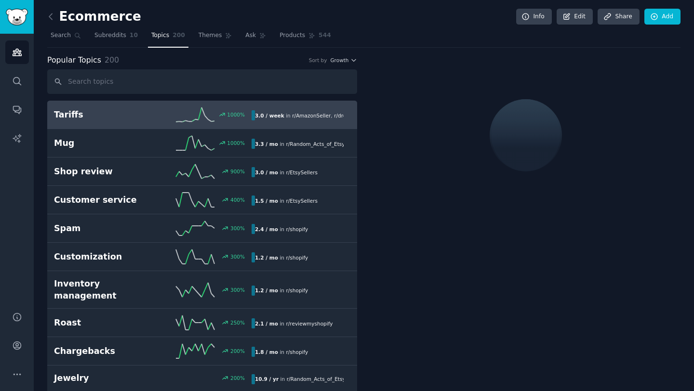
click at [403, 80] on div at bounding box center [526, 135] width 310 height 162
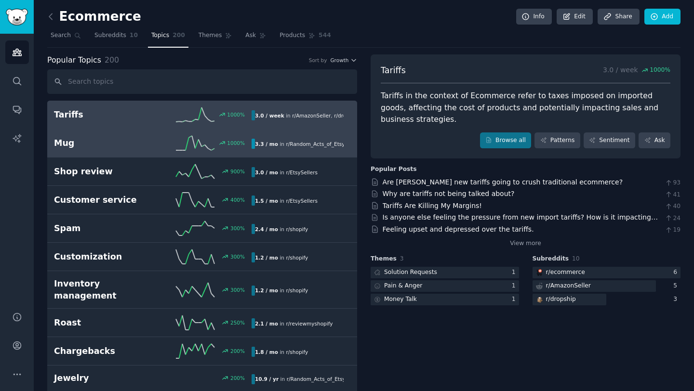
click at [102, 142] on h2 "Mug" at bounding box center [103, 143] width 99 height 12
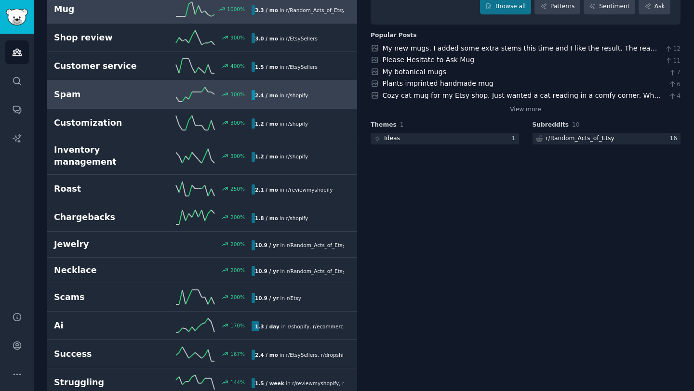
scroll to position [216, 0]
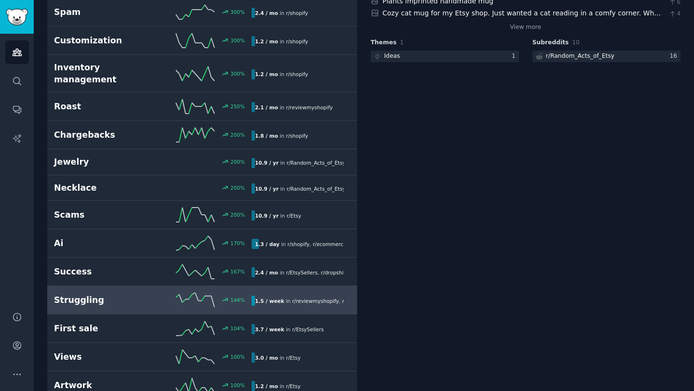
click at [111, 294] on h2 "Struggling" at bounding box center [103, 300] width 99 height 12
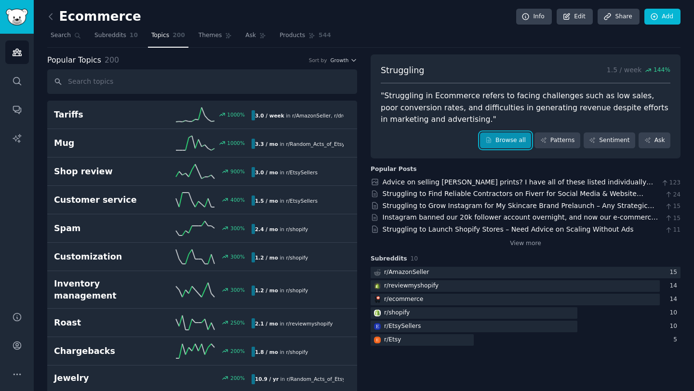
click at [500, 141] on link "Browse all" at bounding box center [506, 141] width 52 height 16
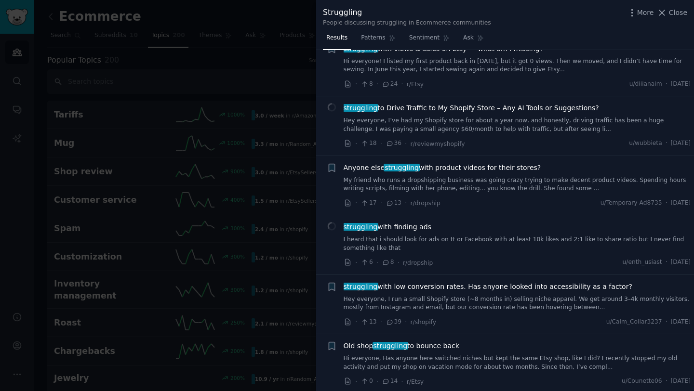
scroll to position [206, 0]
click at [462, 186] on link "My friend who runs a dropshipping business was going crazy trying to make decen…" at bounding box center [517, 185] width 347 height 17
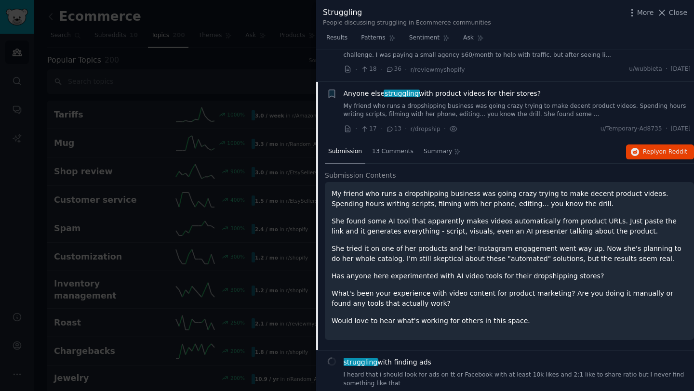
scroll to position [313, 0]
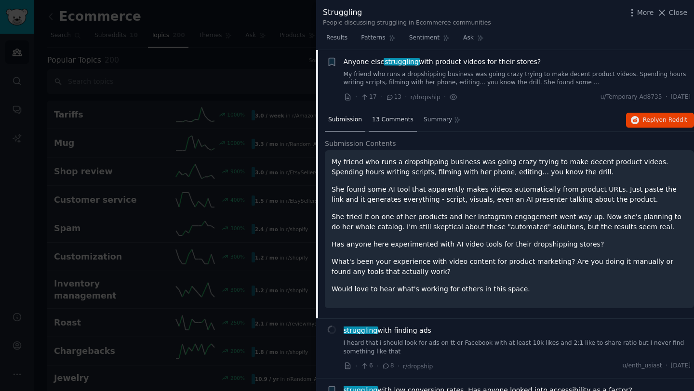
click at [395, 118] on span "13 Comments" at bounding box center [392, 120] width 41 height 9
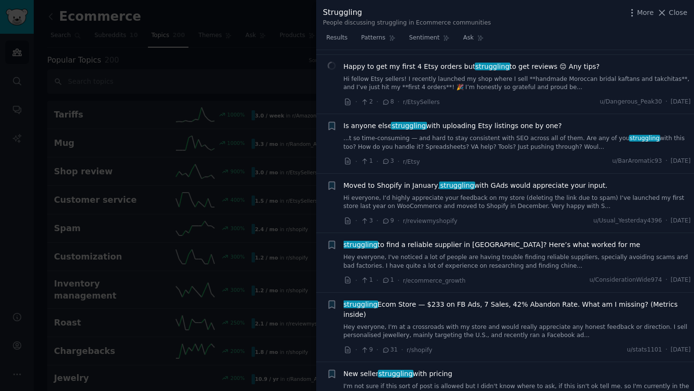
scroll to position [803, 0]
click at [447, 250] on div "struggling to find a reliable supplier in [GEOGRAPHIC_DATA]? Here’s what worked…" at bounding box center [517, 255] width 347 height 30
click at [480, 253] on link "Hey everyone, I've noticed a lot of people are having trouble finding reliable …" at bounding box center [517, 261] width 347 height 17
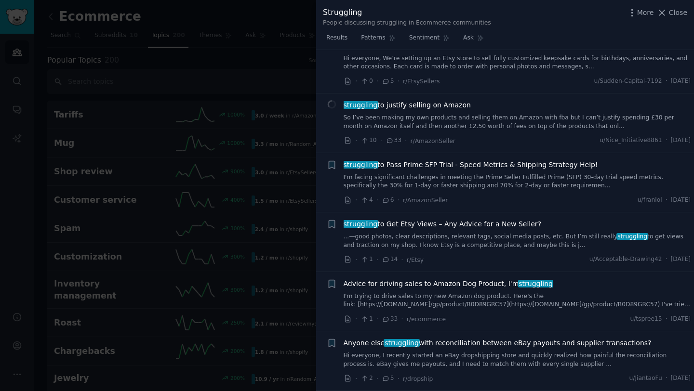
scroll to position [1089, 0]
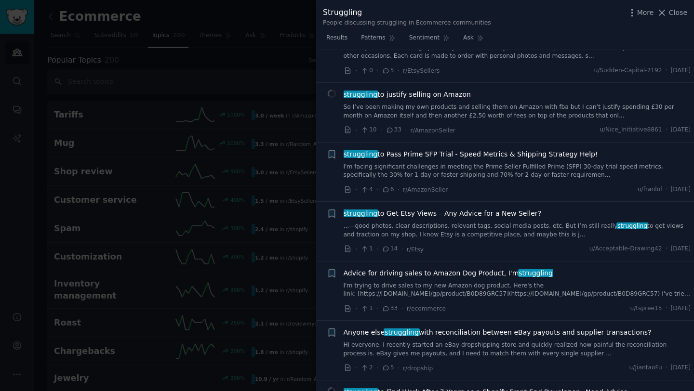
click at [225, 220] on div at bounding box center [347, 195] width 694 height 391
